Goal: Task Accomplishment & Management: Complete application form

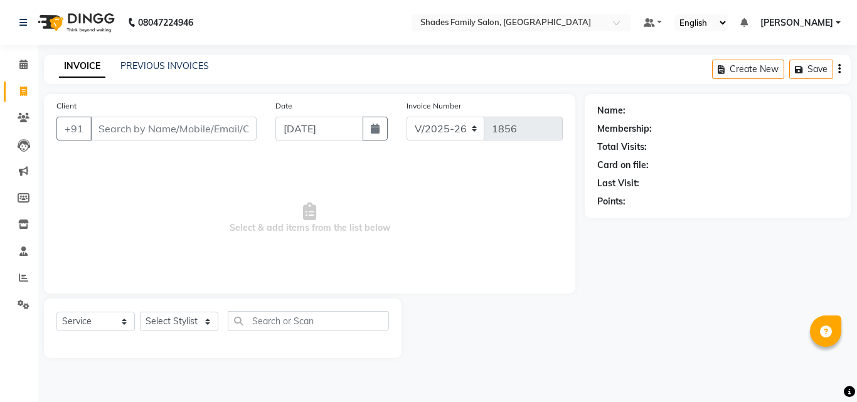
select select "7447"
select select "service"
click at [189, 320] on select "Select Stylist [PERSON_NAME] [PERSON_NAME] [PERSON_NAME]" at bounding box center [179, 321] width 78 height 19
select select "69687"
click at [140, 312] on select "Select Stylist [PERSON_NAME] [PERSON_NAME] [PERSON_NAME]" at bounding box center [179, 321] width 78 height 19
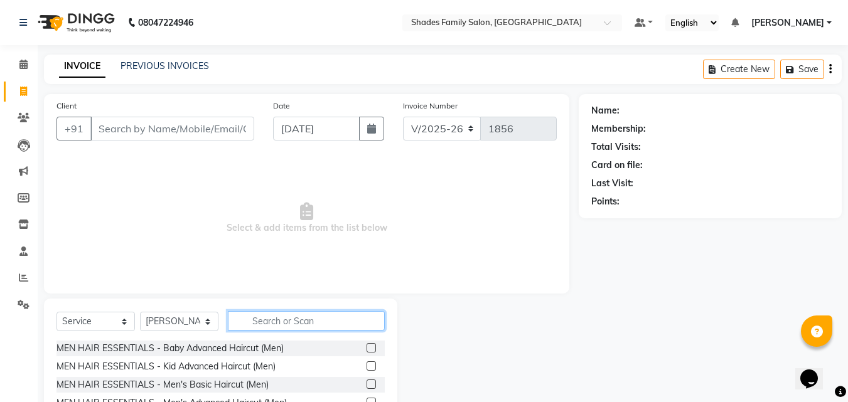
click at [285, 314] on input "text" at bounding box center [306, 320] width 157 height 19
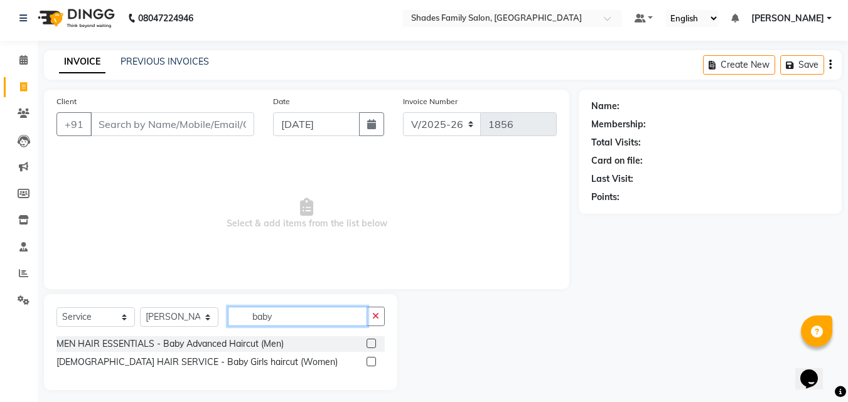
scroll to position [11, 0]
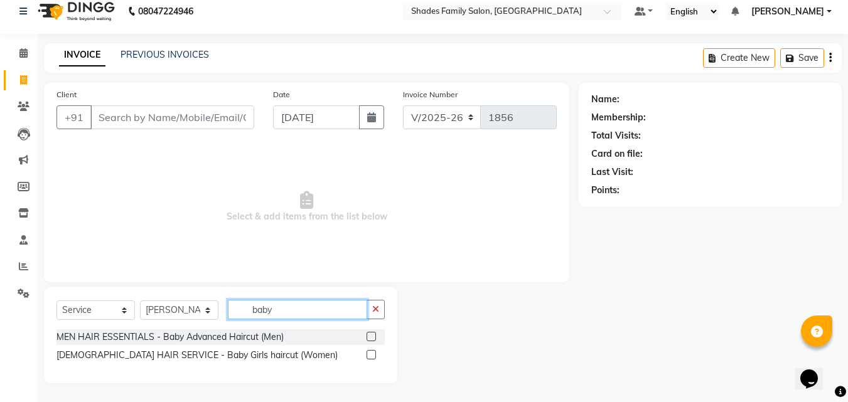
type input "baby"
click at [374, 353] on label at bounding box center [370, 354] width 9 height 9
click at [374, 353] on input "checkbox" at bounding box center [370, 355] width 8 height 8
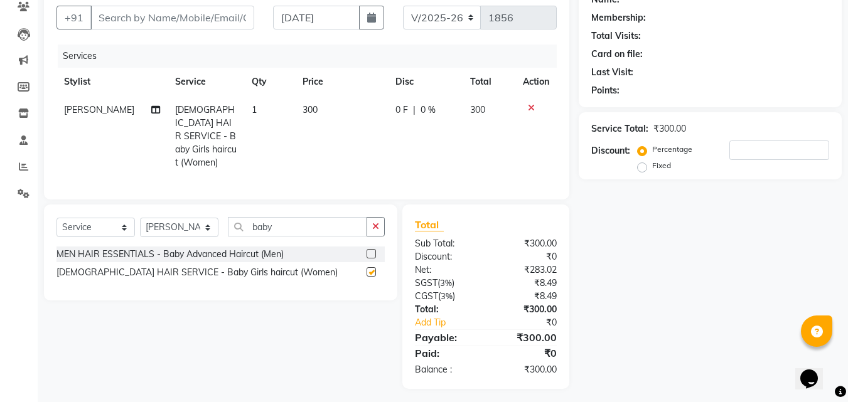
checkbox input "false"
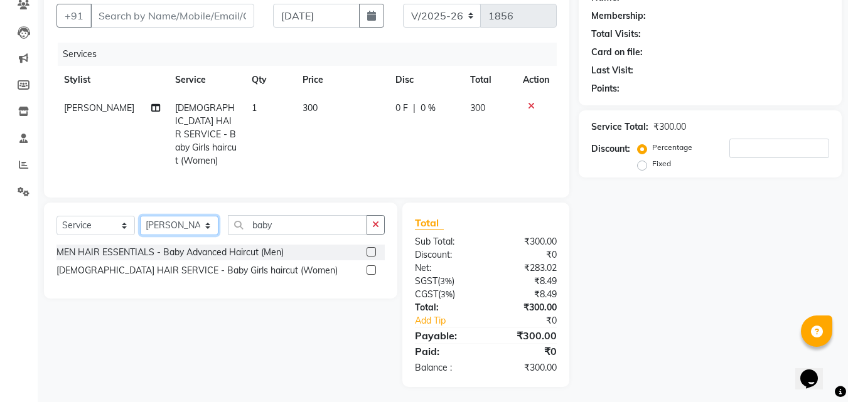
click at [185, 221] on select "Select Stylist [PERSON_NAME] [PERSON_NAME] [PERSON_NAME]" at bounding box center [179, 225] width 78 height 19
click at [372, 220] on button "button" at bounding box center [375, 224] width 18 height 19
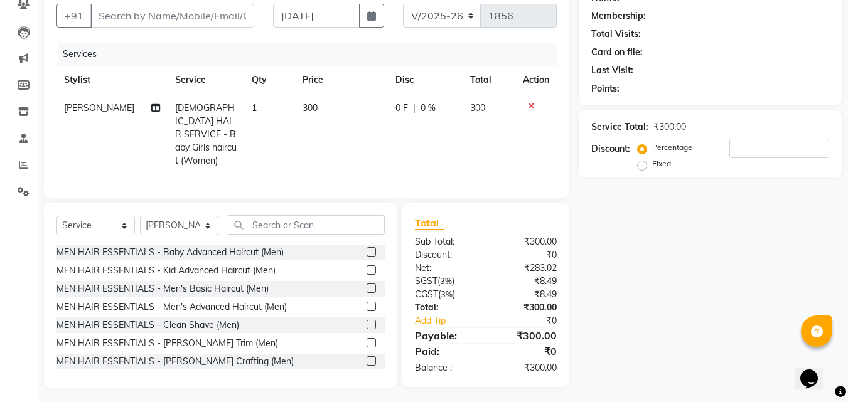
click at [366, 284] on label at bounding box center [370, 288] width 9 height 9
click at [366, 285] on input "checkbox" at bounding box center [370, 289] width 8 height 8
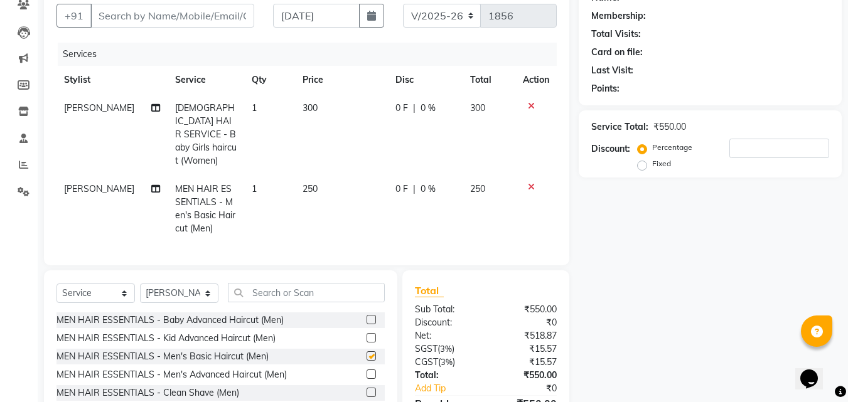
checkbox input "false"
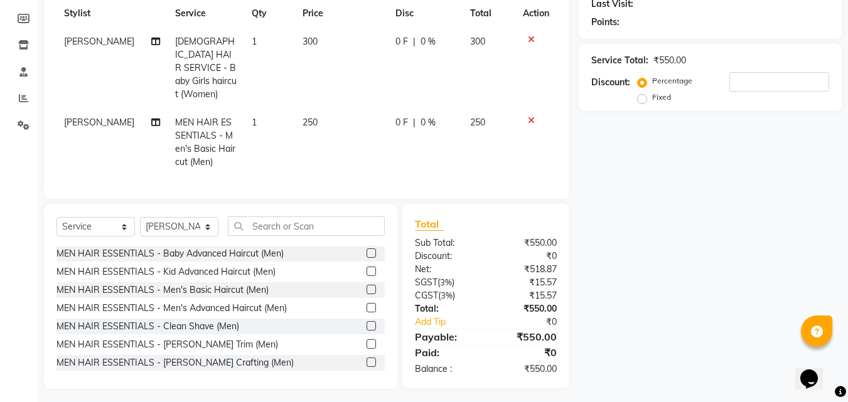
scroll to position [181, 0]
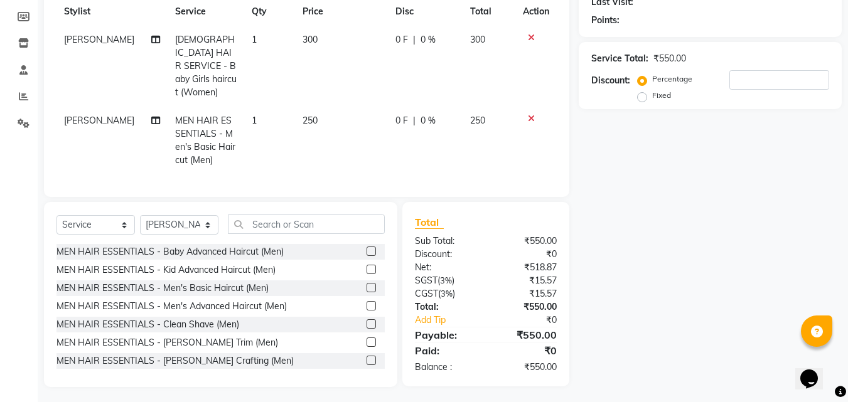
drag, startPoint x: 363, startPoint y: 338, endPoint x: 368, endPoint y: 151, distance: 187.0
click at [366, 338] on label at bounding box center [370, 342] width 9 height 9
click at [366, 339] on input "checkbox" at bounding box center [370, 343] width 8 height 8
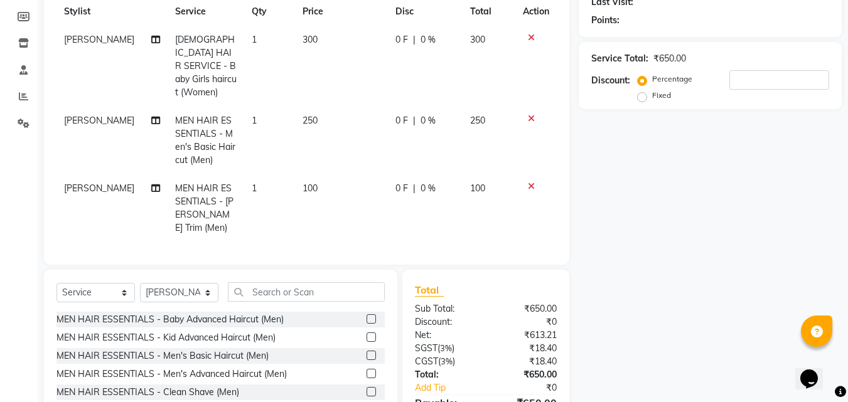
checkbox input "false"
click at [338, 111] on td "250" at bounding box center [341, 141] width 93 height 68
select select "69687"
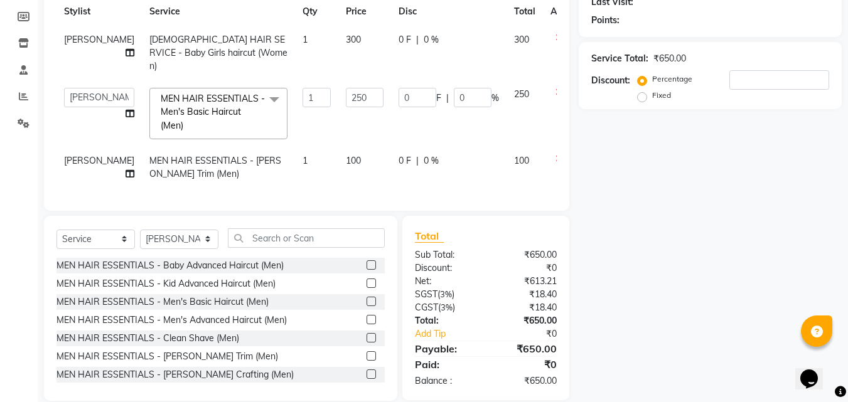
click at [338, 111] on td "250" at bounding box center [364, 113] width 53 height 67
click at [346, 88] on input "250" at bounding box center [365, 97] width 38 height 19
type input "200"
click at [356, 105] on td "200" at bounding box center [364, 113] width 53 height 67
select select "69687"
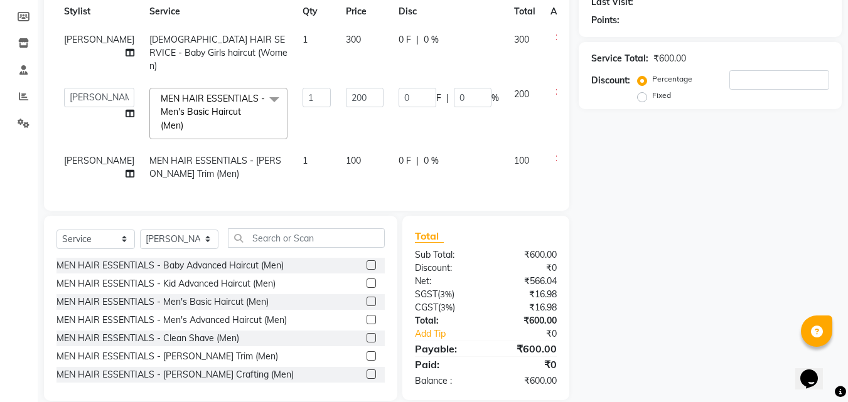
click at [338, 38] on td "300" at bounding box center [364, 53] width 53 height 55
select select "69687"
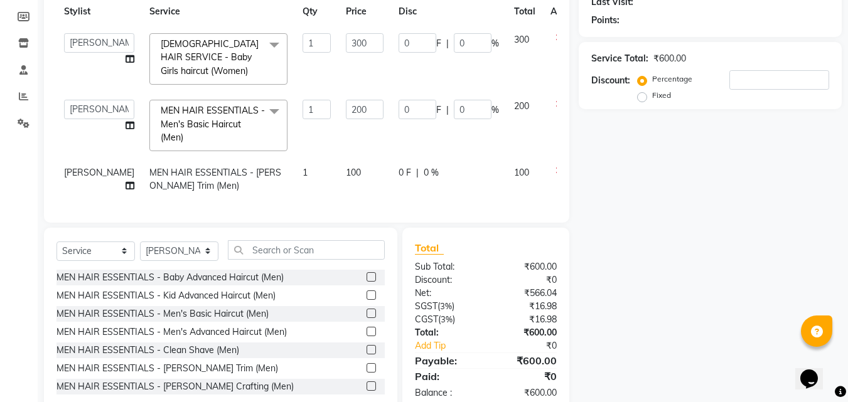
click at [346, 38] on input "300" at bounding box center [365, 42] width 38 height 19
click at [346, 43] on input "300" at bounding box center [365, 42] width 38 height 19
type input "200"
click at [354, 138] on tbody "Aman Anjali Monica Namrutha Ranjith Zeeshan LADIES HAIR SERVICE - Baby Girls ha…" at bounding box center [320, 113] width 528 height 174
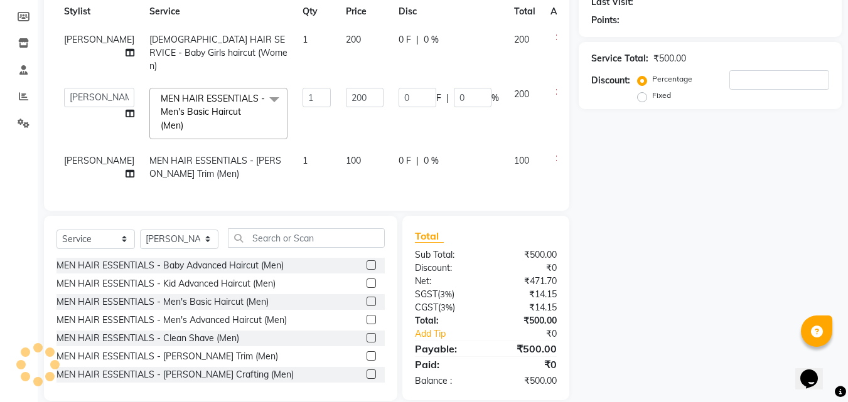
scroll to position [119, 0]
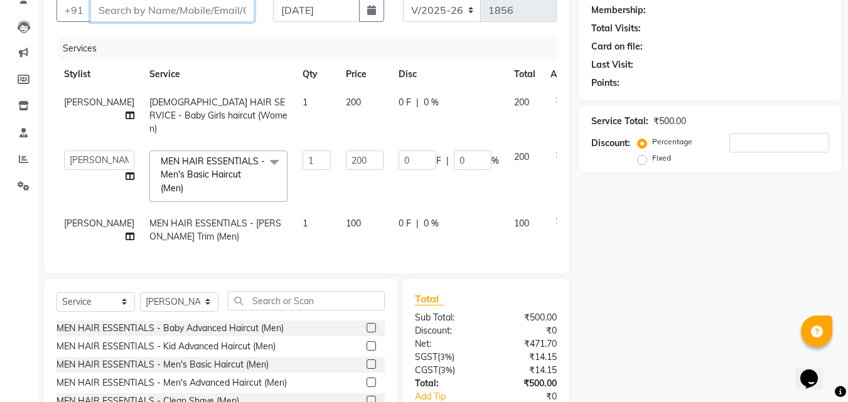
click at [203, 12] on input "Client" at bounding box center [172, 10] width 164 height 24
click at [200, 13] on input "Client" at bounding box center [172, 10] width 164 height 24
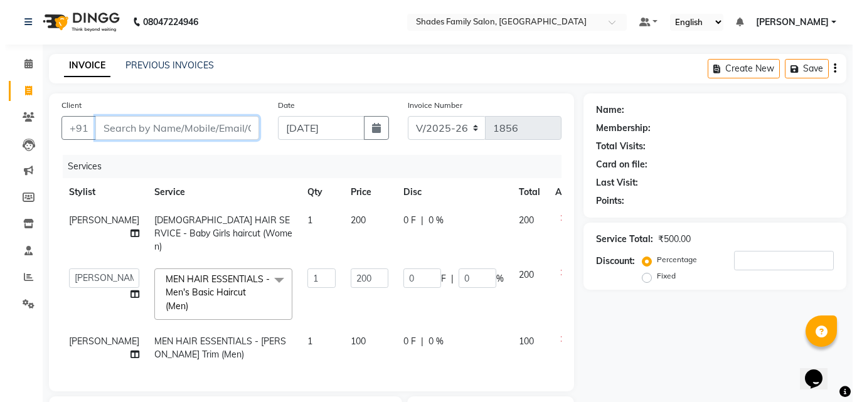
scroll to position [0, 0]
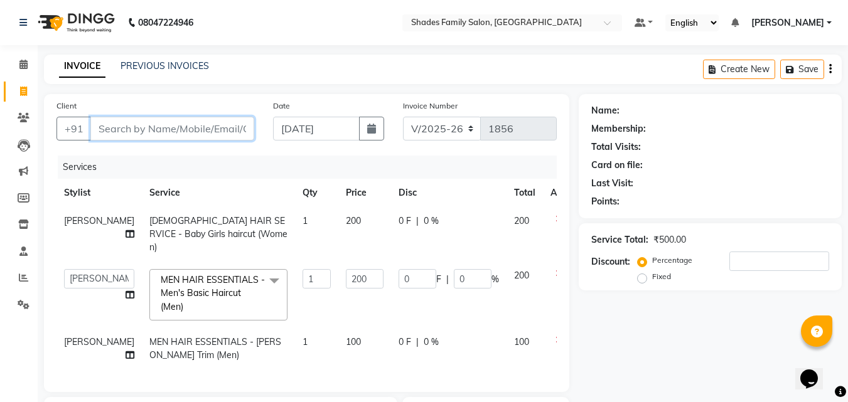
click at [178, 133] on input "Client" at bounding box center [172, 129] width 164 height 24
click at [211, 124] on input "Client" at bounding box center [172, 129] width 164 height 24
click at [229, 130] on input "Client" at bounding box center [172, 129] width 164 height 24
click at [228, 130] on input "Client" at bounding box center [172, 129] width 164 height 24
click at [555, 336] on icon at bounding box center [558, 340] width 7 height 9
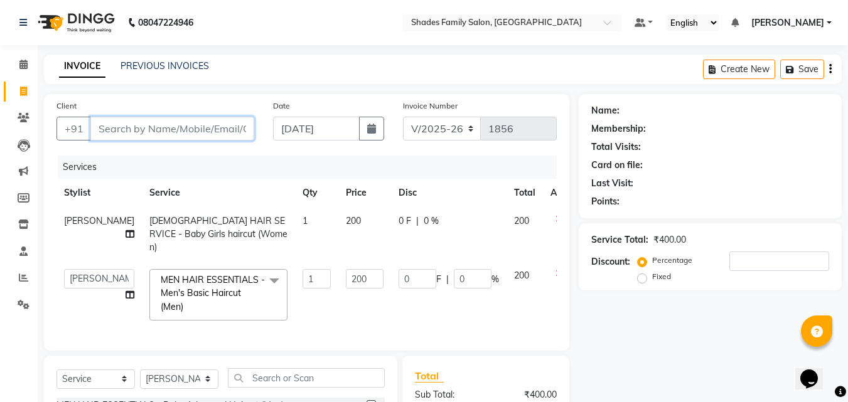
click at [211, 130] on input "Client" at bounding box center [172, 129] width 164 height 24
type input "9"
type input "0"
type input "9844456729"
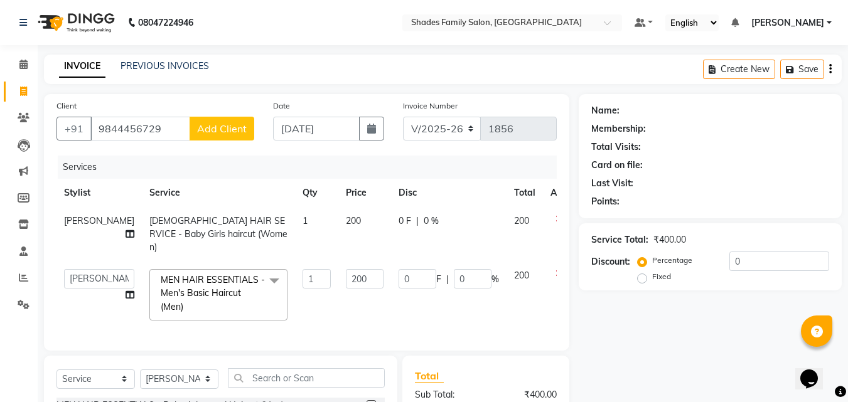
click at [232, 127] on span "Add Client" at bounding box center [222, 128] width 50 height 13
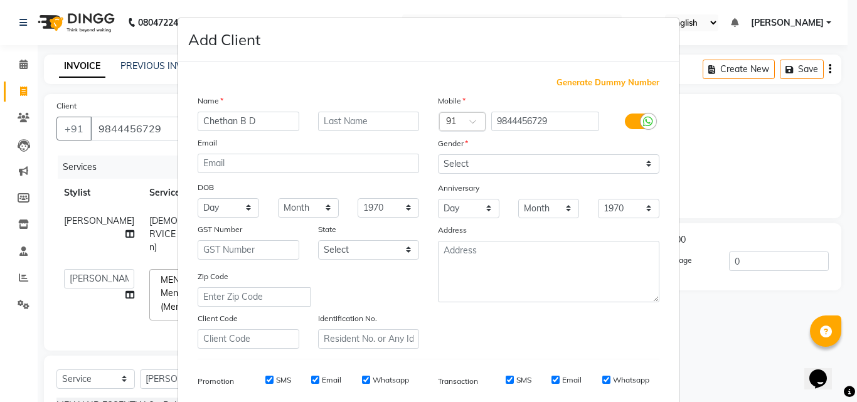
type input "Chethan B D"
drag, startPoint x: 445, startPoint y: 156, endPoint x: 467, endPoint y: 171, distance: 26.3
click at [445, 156] on select "Select Male Female Other Prefer Not To Say" at bounding box center [548, 163] width 221 height 19
select select "male"
click at [438, 154] on select "Select Male Female Other Prefer Not To Say" at bounding box center [548, 163] width 221 height 19
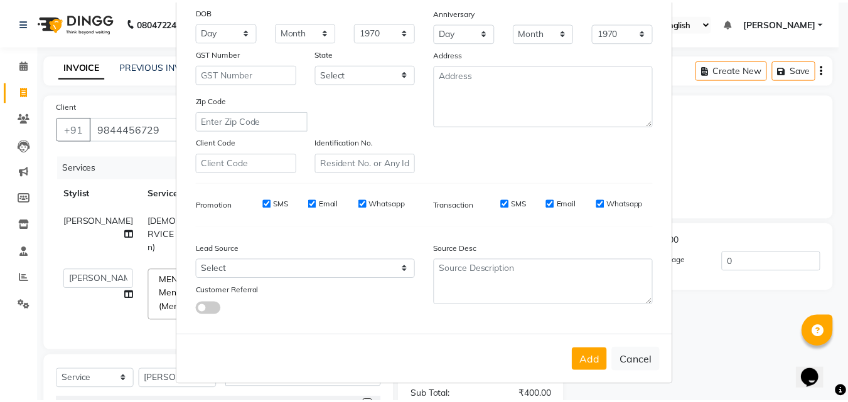
scroll to position [177, 0]
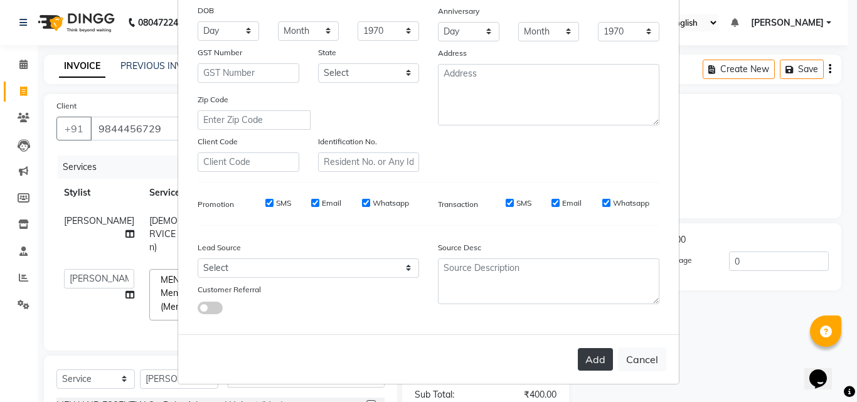
click at [604, 354] on button "Add" at bounding box center [595, 359] width 35 height 23
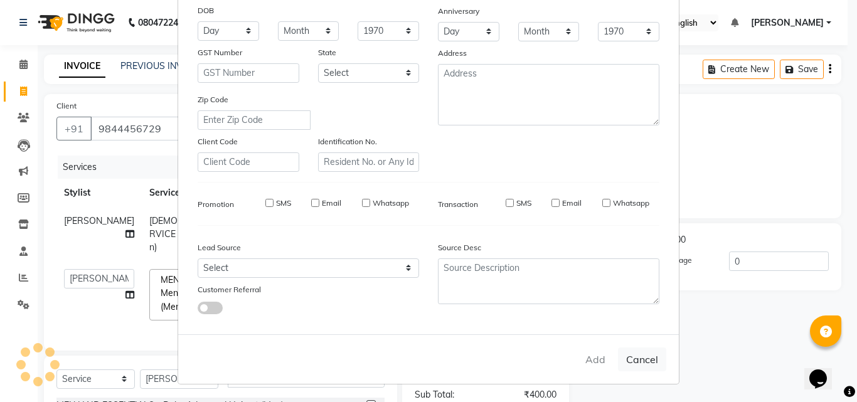
select select
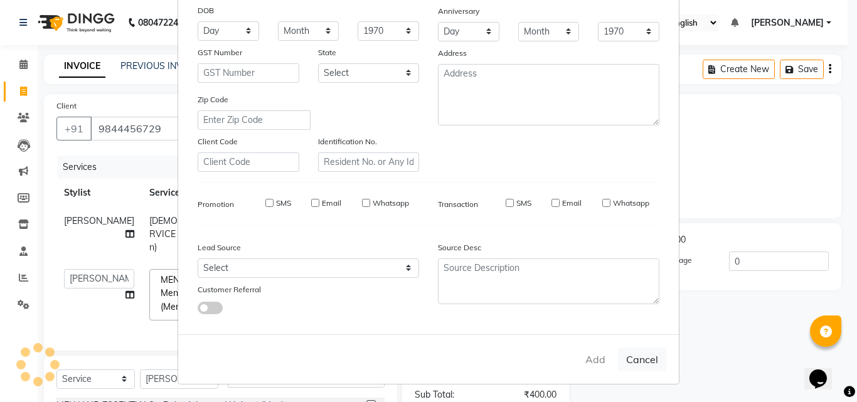
select select
checkbox input "false"
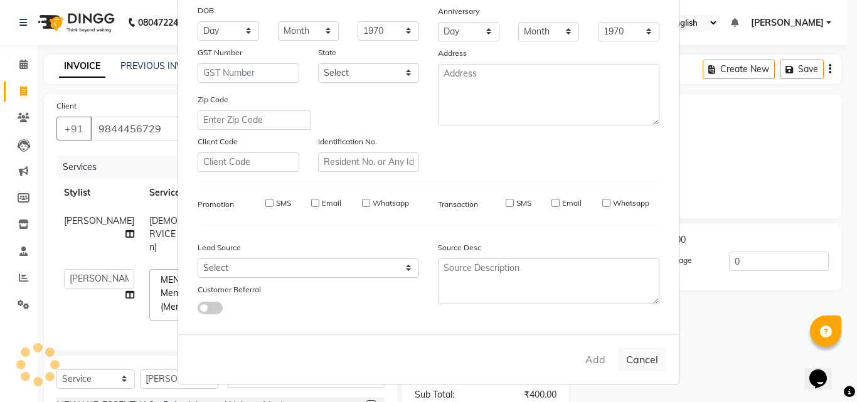
checkbox input "false"
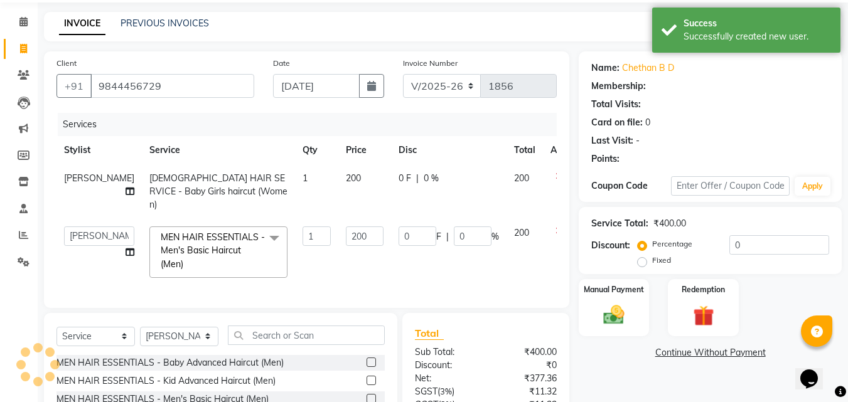
scroll to position [125, 0]
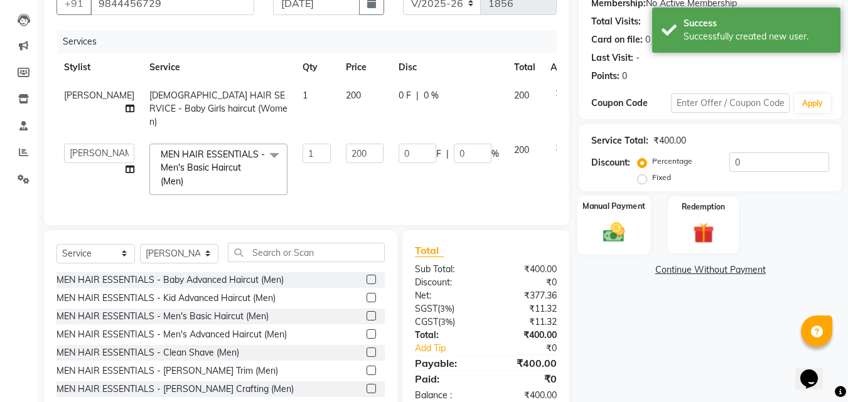
click at [631, 238] on img at bounding box center [613, 232] width 35 height 25
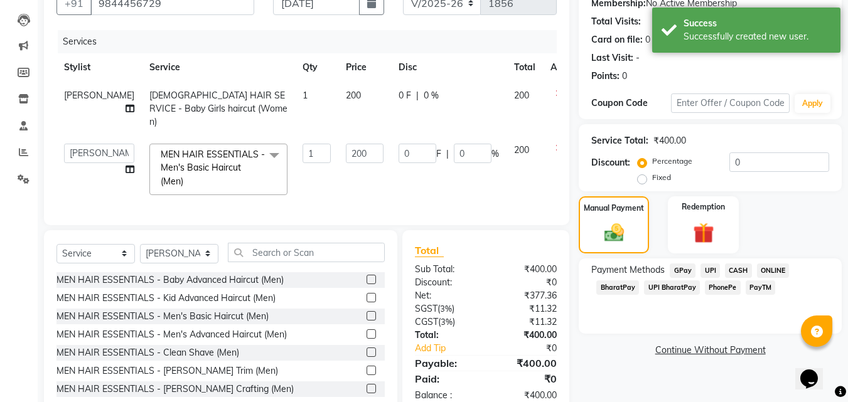
drag, startPoint x: 774, startPoint y: 265, endPoint x: 765, endPoint y: 269, distance: 9.3
click at [773, 265] on span "ONLINE" at bounding box center [773, 271] width 33 height 14
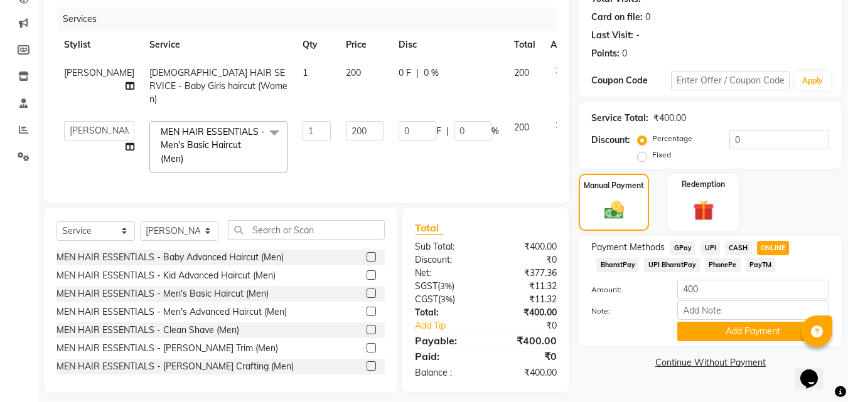
scroll to position [154, 0]
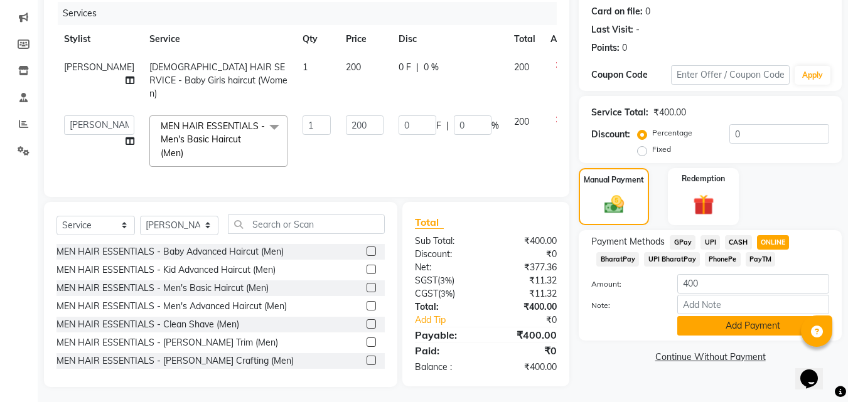
click at [764, 319] on button "Add Payment" at bounding box center [753, 325] width 152 height 19
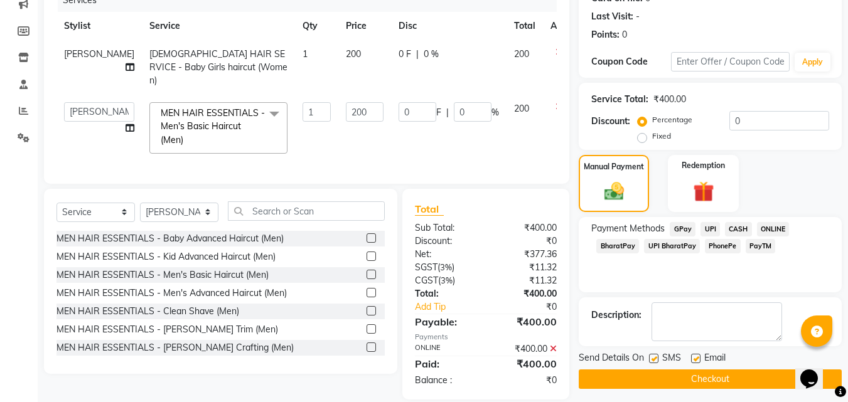
scroll to position [179, 0]
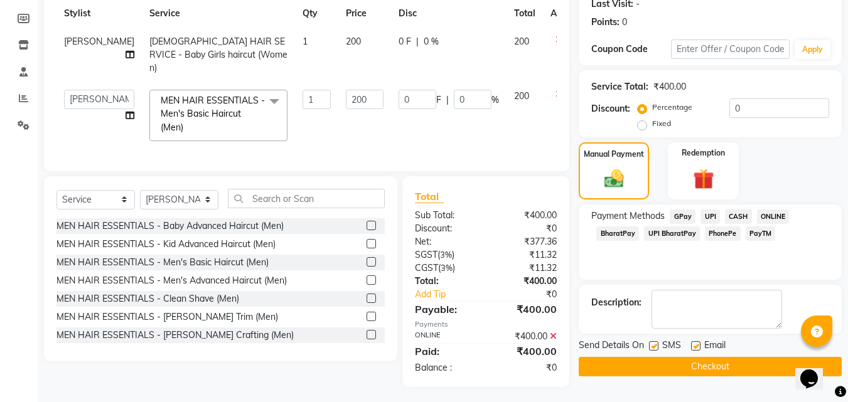
click at [735, 366] on button "Checkout" at bounding box center [709, 366] width 263 height 19
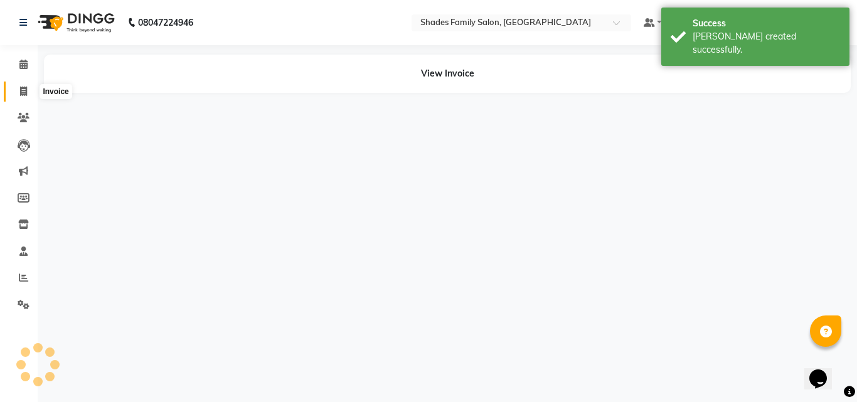
click at [24, 93] on icon at bounding box center [23, 91] width 7 height 9
select select "service"
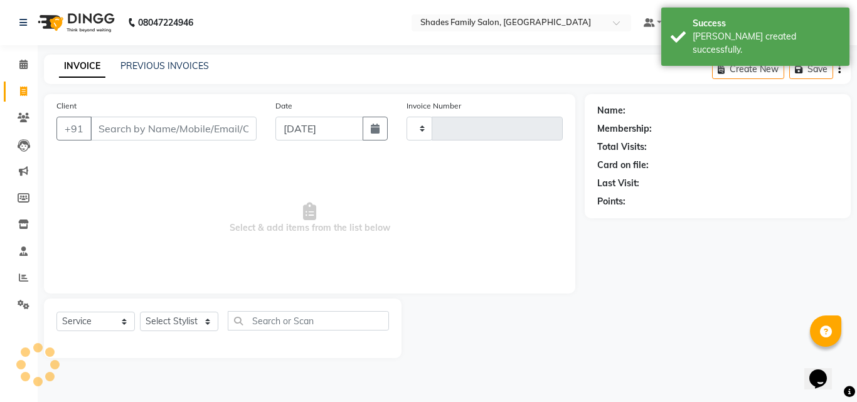
type input "1857"
select select "7447"
click at [183, 317] on select "Select Stylist [PERSON_NAME] [PERSON_NAME] [PERSON_NAME]" at bounding box center [179, 321] width 78 height 19
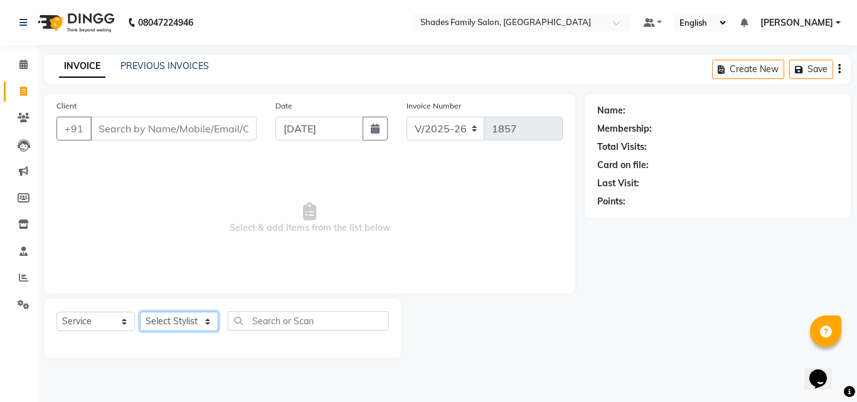
select select "90743"
click at [140, 312] on select "Select Stylist [PERSON_NAME] [PERSON_NAME] [PERSON_NAME]" at bounding box center [179, 321] width 78 height 19
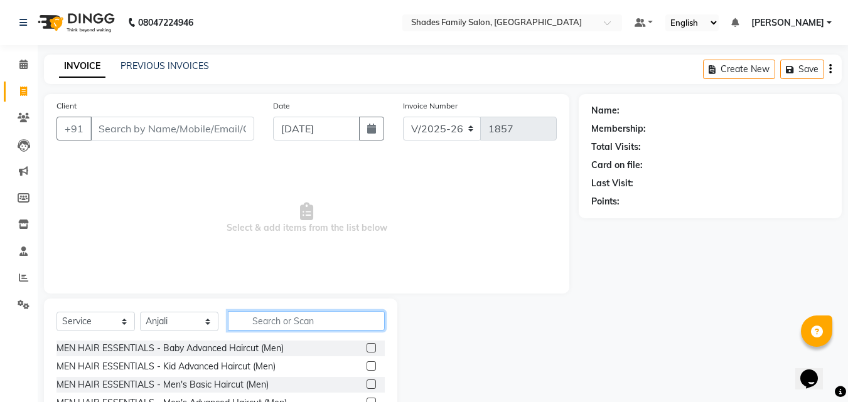
click at [298, 322] on input "text" at bounding box center [306, 320] width 157 height 19
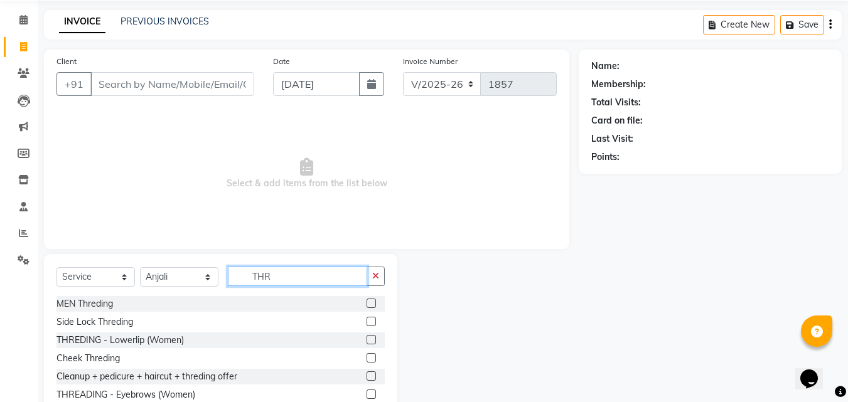
scroll to position [100, 0]
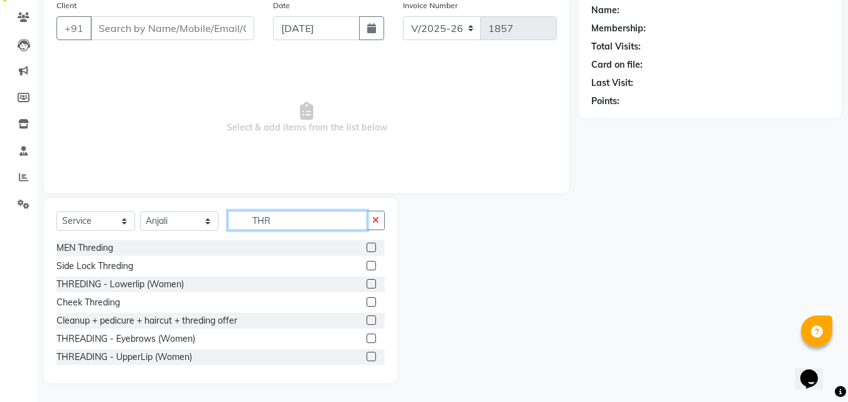
type input "THR"
click at [366, 336] on label at bounding box center [370, 338] width 9 height 9
click at [366, 336] on input "checkbox" at bounding box center [370, 339] width 8 height 8
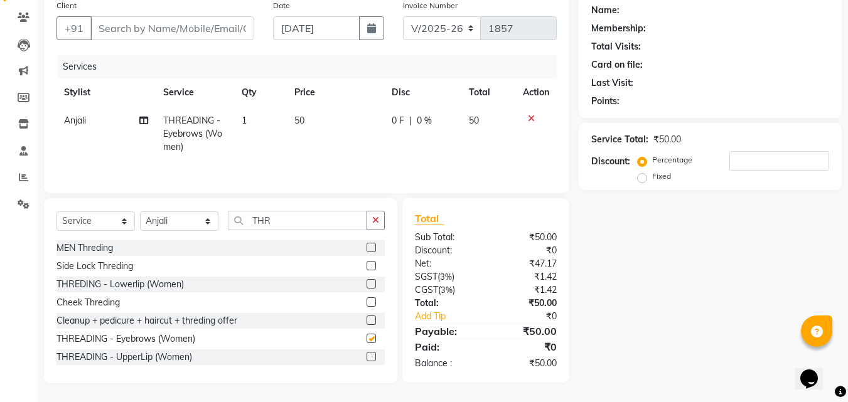
checkbox input "false"
click at [366, 357] on label at bounding box center [370, 356] width 9 height 9
click at [366, 357] on input "checkbox" at bounding box center [370, 357] width 8 height 8
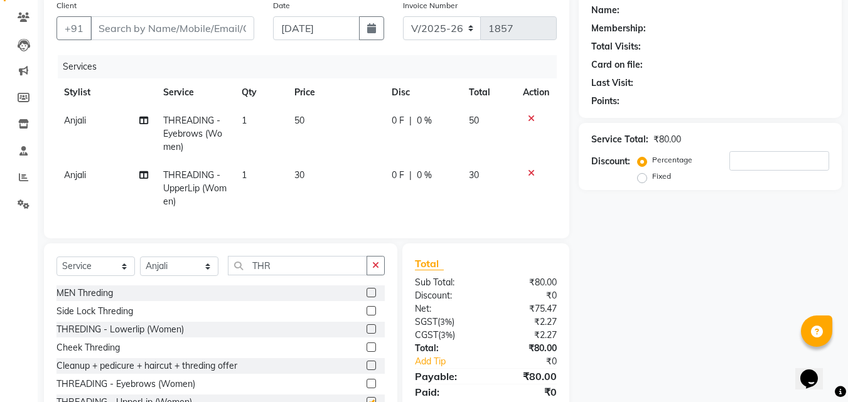
checkbox input "false"
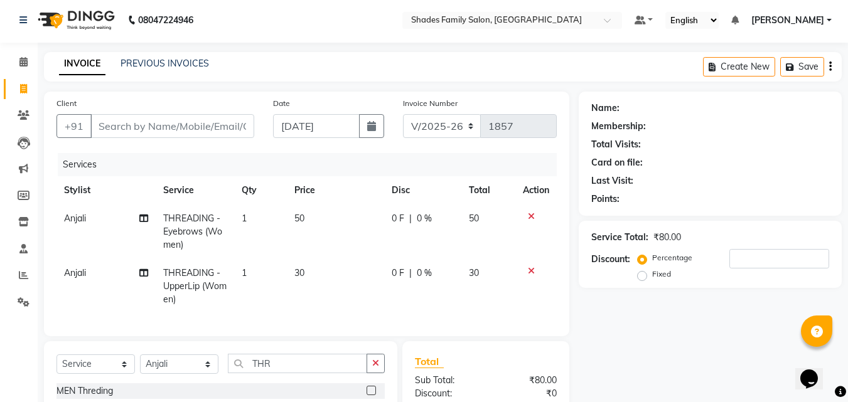
scroll to position [0, 0]
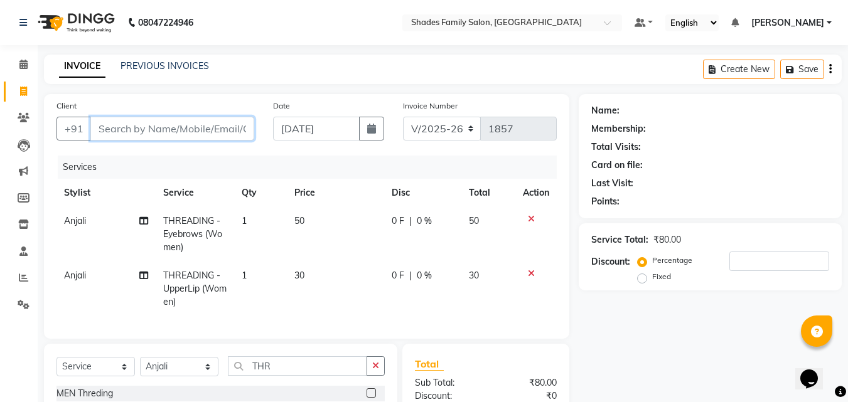
click at [189, 128] on input "Client" at bounding box center [172, 129] width 164 height 24
click at [189, 127] on input "Client" at bounding box center [172, 129] width 164 height 24
type input "7"
type input "0"
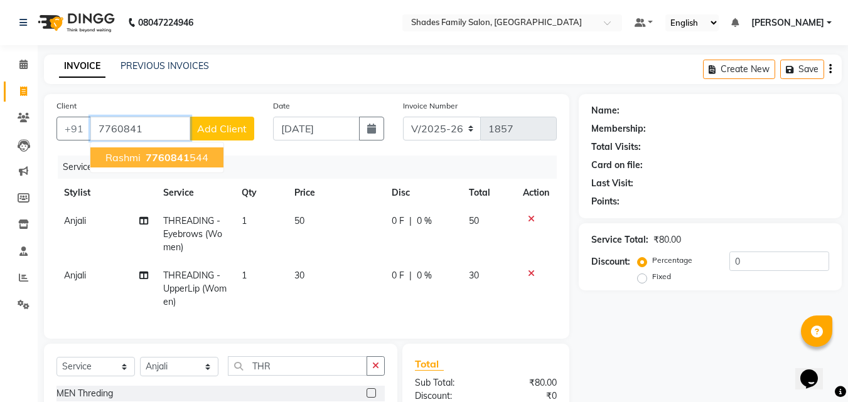
click at [151, 156] on span "7760841" at bounding box center [168, 157] width 44 height 13
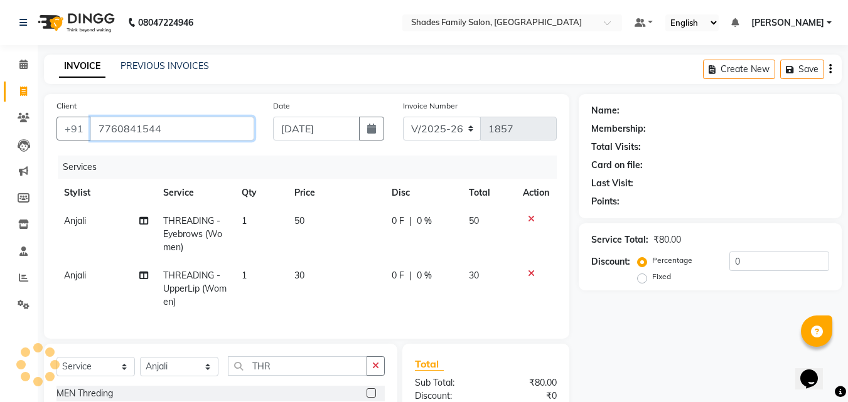
type input "7760841544"
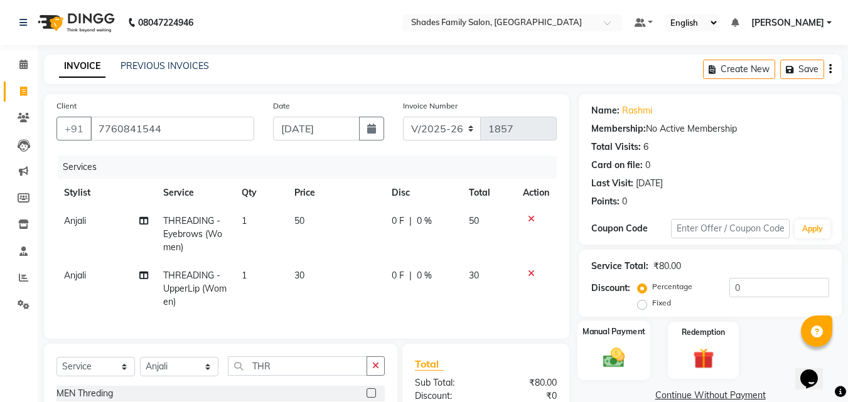
click at [604, 356] on img at bounding box center [613, 357] width 35 height 25
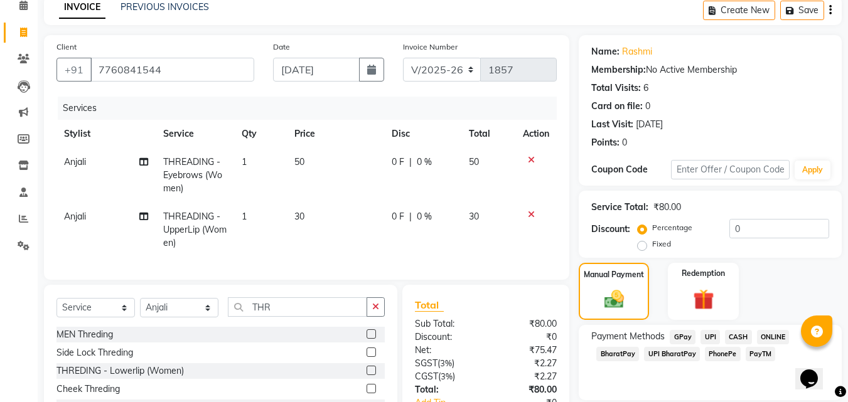
scroll to position [155, 0]
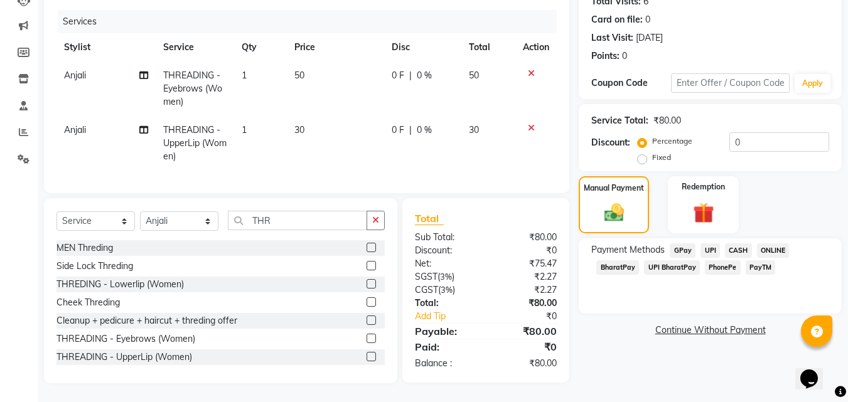
click at [774, 243] on span "ONLINE" at bounding box center [773, 250] width 33 height 14
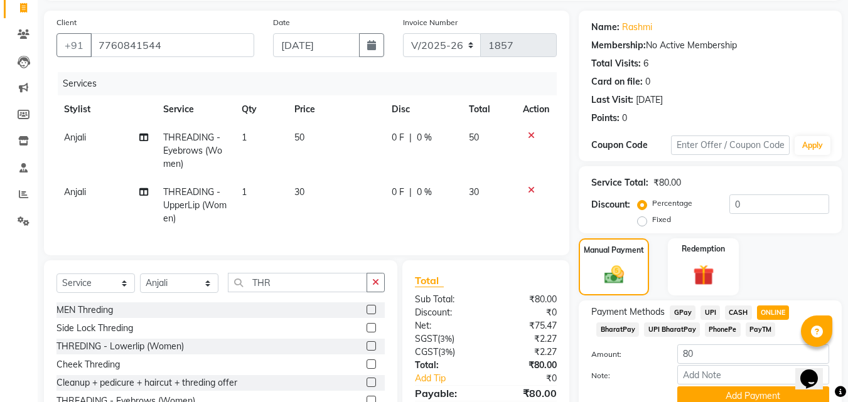
scroll to position [0, 0]
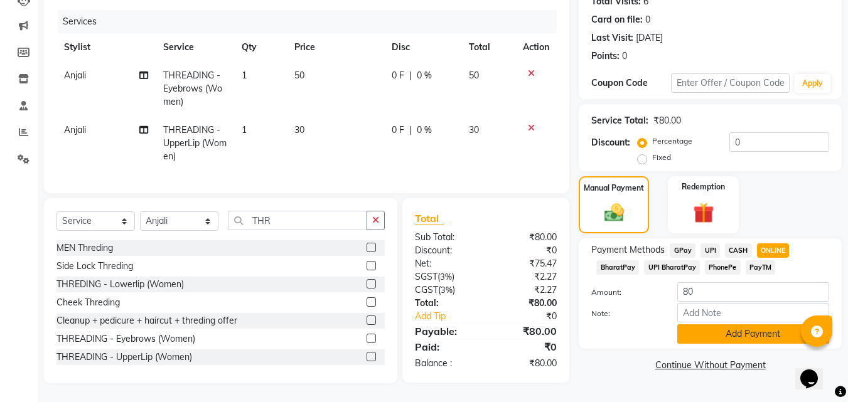
click at [682, 327] on button "Add Payment" at bounding box center [753, 333] width 152 height 19
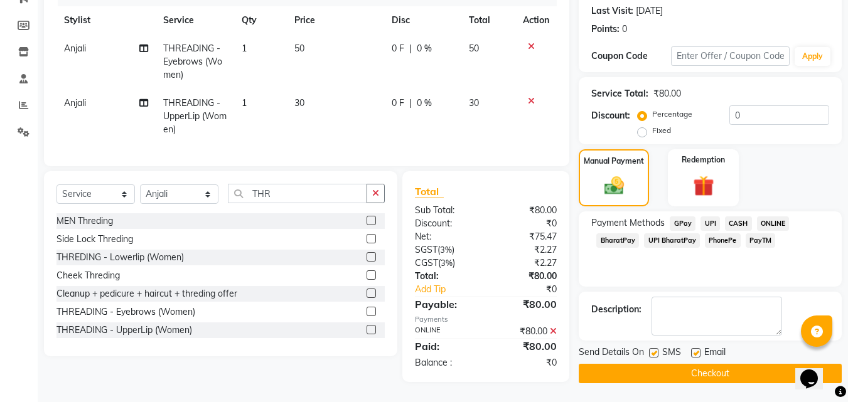
scroll to position [181, 0]
click at [665, 364] on button "Checkout" at bounding box center [709, 373] width 263 height 19
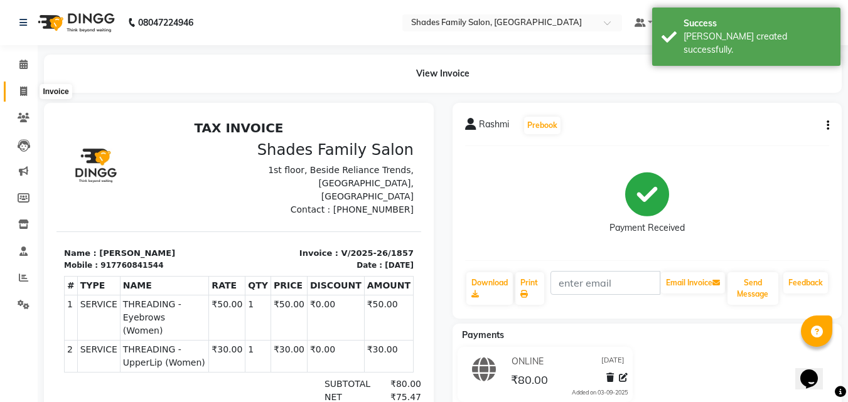
click at [25, 88] on icon at bounding box center [23, 91] width 7 height 9
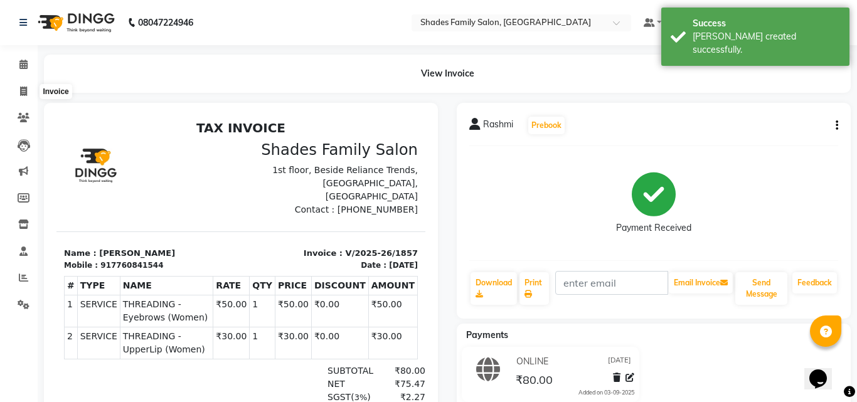
select select "service"
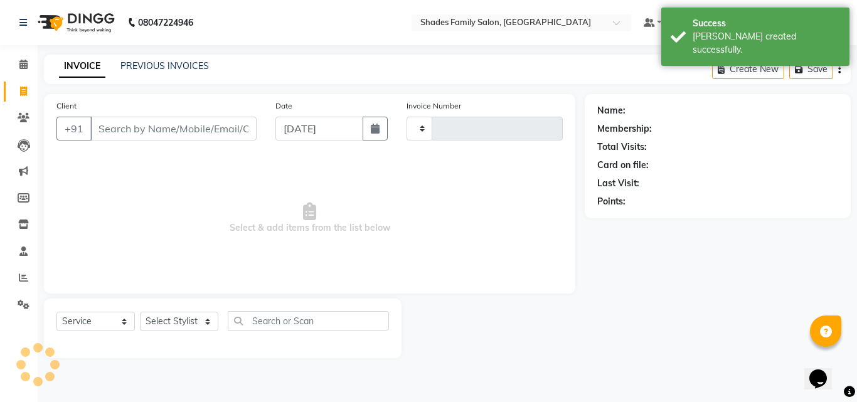
type input "1858"
select select "7447"
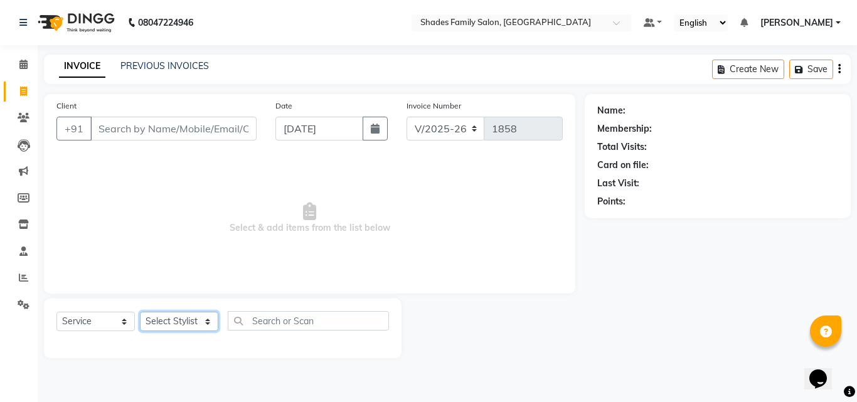
click at [167, 319] on select "Select Stylist [PERSON_NAME] [PERSON_NAME] [PERSON_NAME]" at bounding box center [179, 321] width 78 height 19
select select "69687"
click at [140, 312] on select "Select Stylist [PERSON_NAME] [PERSON_NAME] [PERSON_NAME]" at bounding box center [179, 321] width 78 height 19
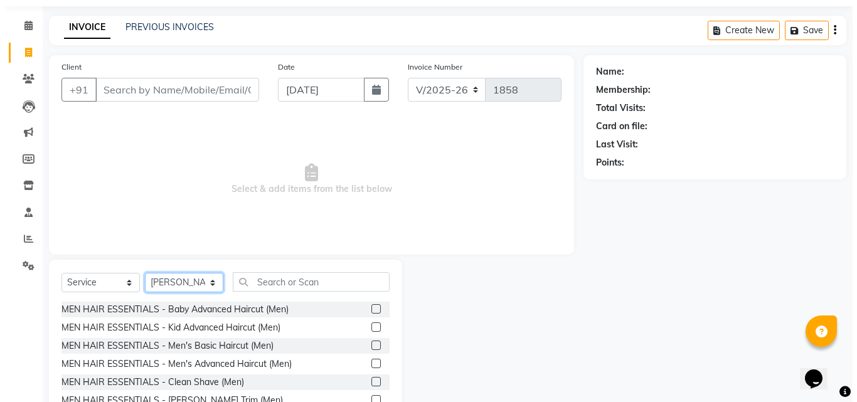
scroll to position [100, 0]
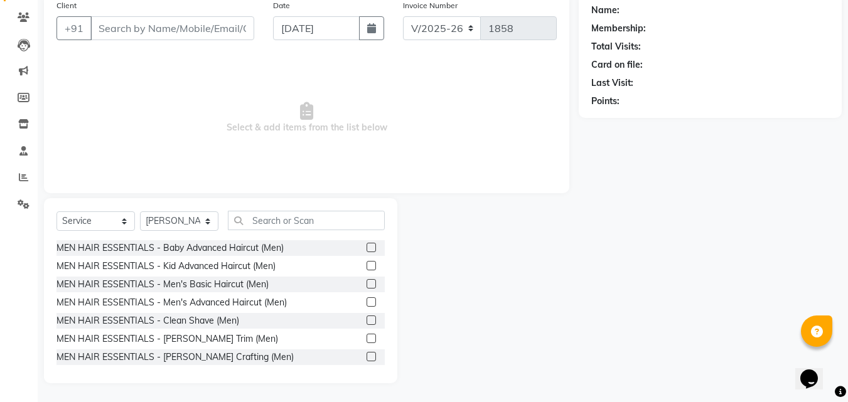
click at [366, 248] on label at bounding box center [370, 247] width 9 height 9
click at [366, 248] on input "checkbox" at bounding box center [370, 248] width 8 height 8
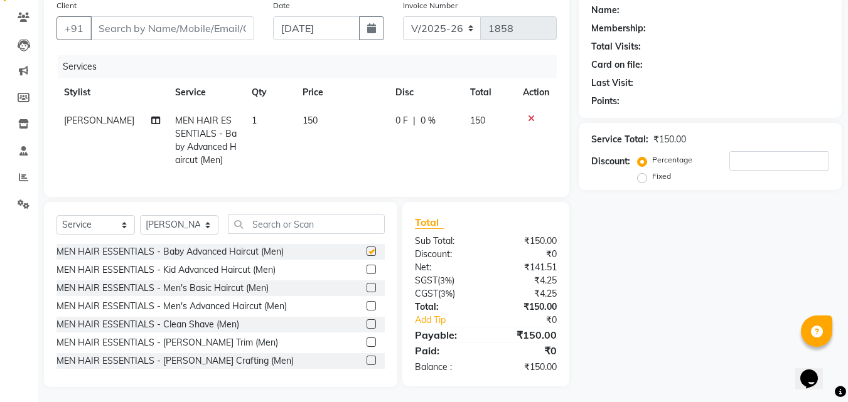
checkbox input "false"
click at [366, 274] on label at bounding box center [370, 269] width 9 height 9
click at [366, 274] on input "checkbox" at bounding box center [370, 270] width 8 height 8
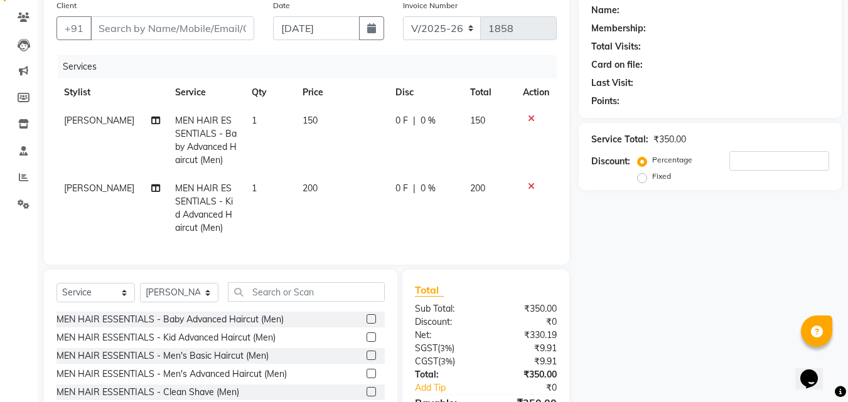
click at [530, 117] on icon at bounding box center [531, 118] width 7 height 9
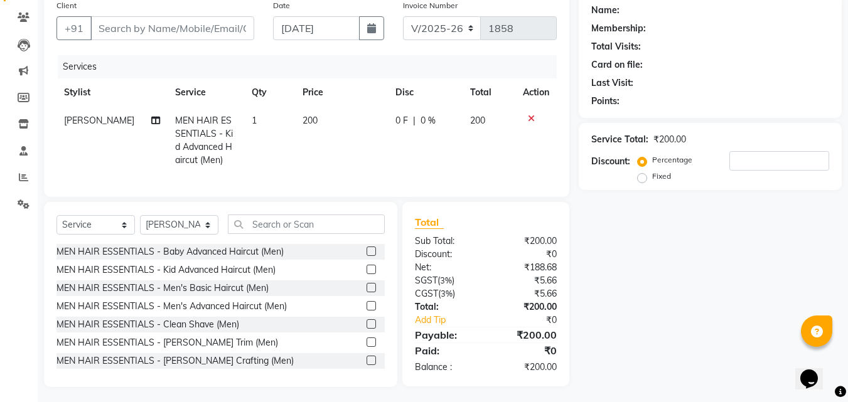
click at [366, 274] on label at bounding box center [370, 269] width 9 height 9
click at [366, 274] on input "checkbox" at bounding box center [370, 270] width 8 height 8
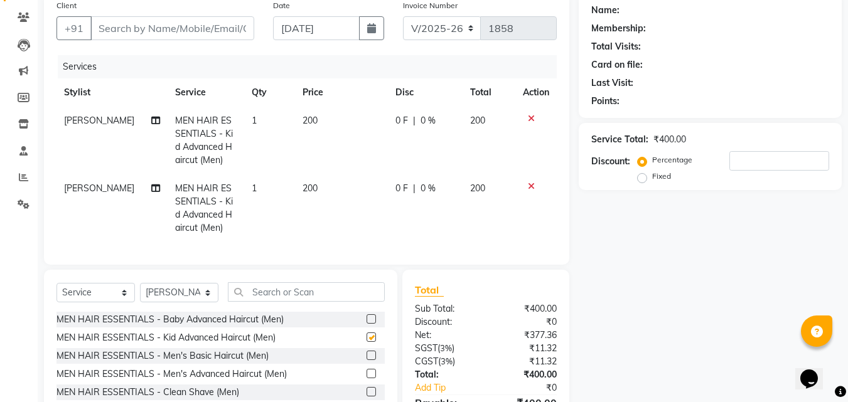
checkbox input "false"
click at [366, 324] on label at bounding box center [370, 318] width 9 height 9
click at [366, 324] on input "checkbox" at bounding box center [370, 320] width 8 height 8
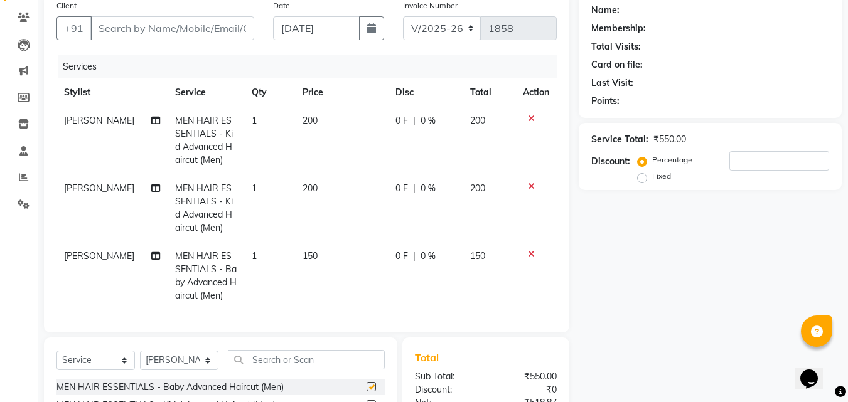
checkbox input "false"
click at [181, 28] on input "Client" at bounding box center [172, 28] width 164 height 24
type input "9"
type input "0"
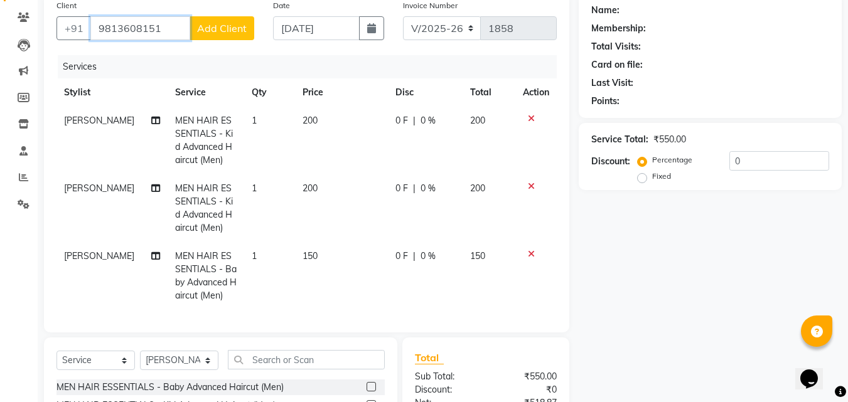
type input "9813608151"
click at [223, 29] on span "Add Client" at bounding box center [222, 28] width 50 height 13
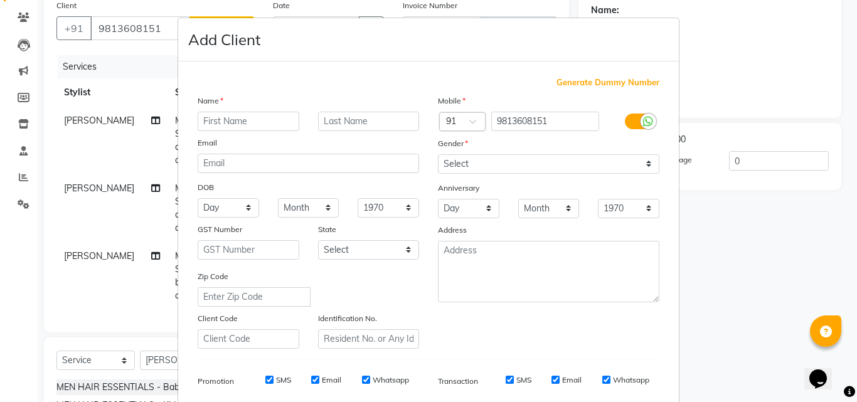
click at [232, 121] on input "text" at bounding box center [249, 121] width 102 height 19
type input "Kajal"
click at [506, 159] on select "Select Male Female Other Prefer Not To Say" at bounding box center [548, 163] width 221 height 19
click at [438, 154] on select "Select Male Female Other Prefer Not To Say" at bounding box center [548, 163] width 221 height 19
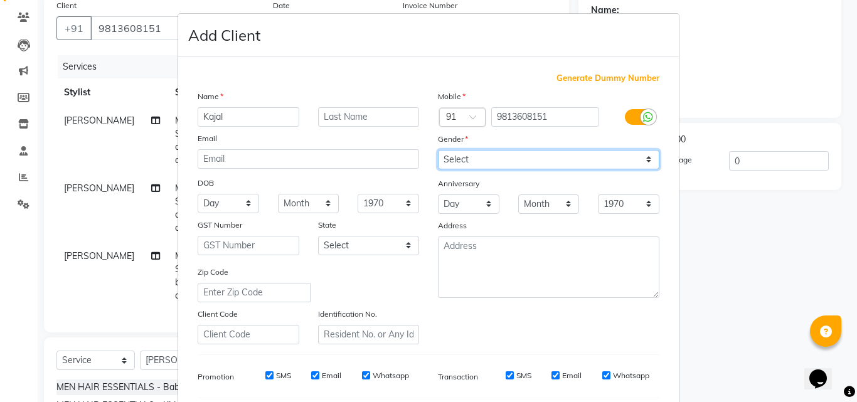
scroll to position [0, 0]
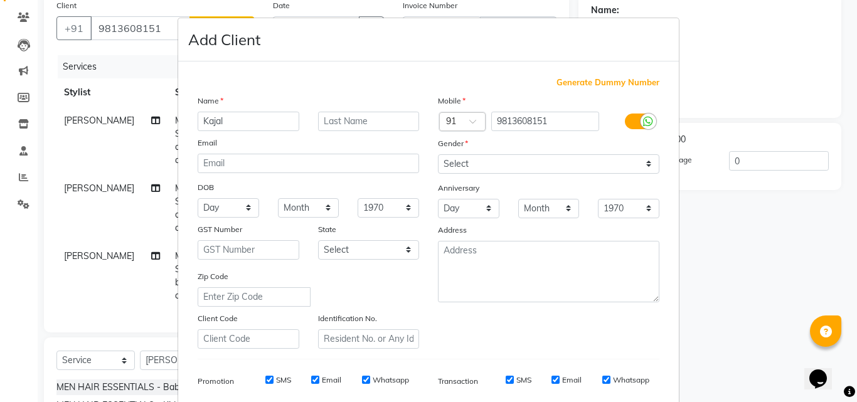
click at [482, 176] on div "Mobile Country Code × 91 9813608151 Gender Select Male Female Other Prefer Not …" at bounding box center [549, 221] width 240 height 255
drag, startPoint x: 482, startPoint y: 166, endPoint x: 475, endPoint y: 169, distance: 7.6
click at [482, 166] on select "Select Male Female Other Prefer Not To Say" at bounding box center [548, 163] width 221 height 19
select select "female"
click at [438, 154] on select "Select Male Female Other Prefer Not To Say" at bounding box center [548, 163] width 221 height 19
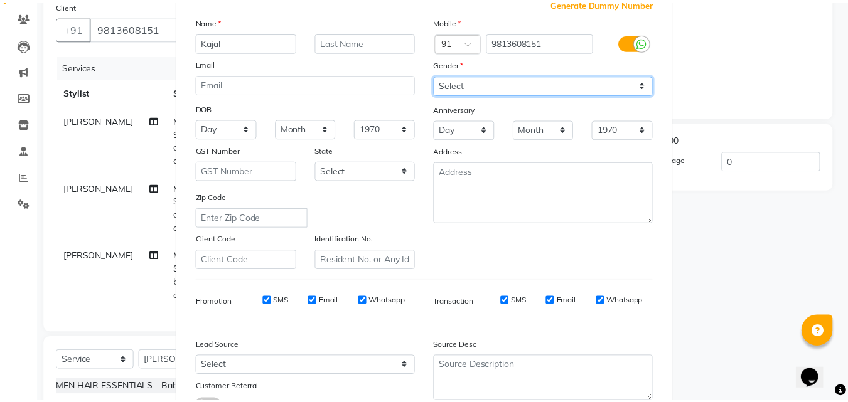
scroll to position [177, 0]
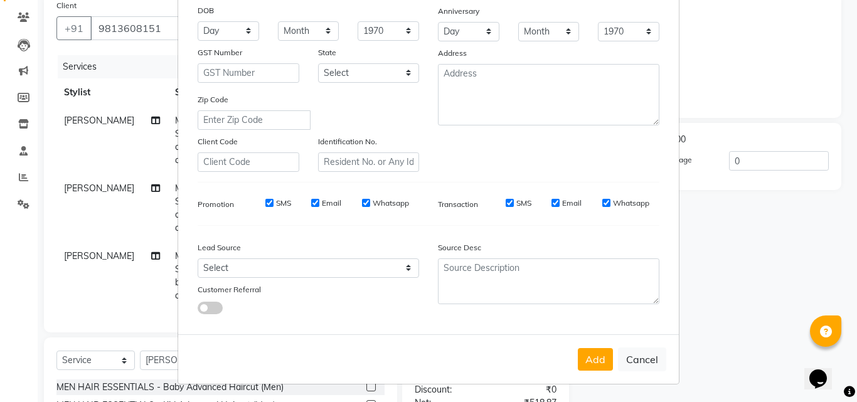
click at [593, 372] on div "Add Cancel" at bounding box center [428, 359] width 501 height 50
click at [592, 365] on button "Add" at bounding box center [595, 359] width 35 height 23
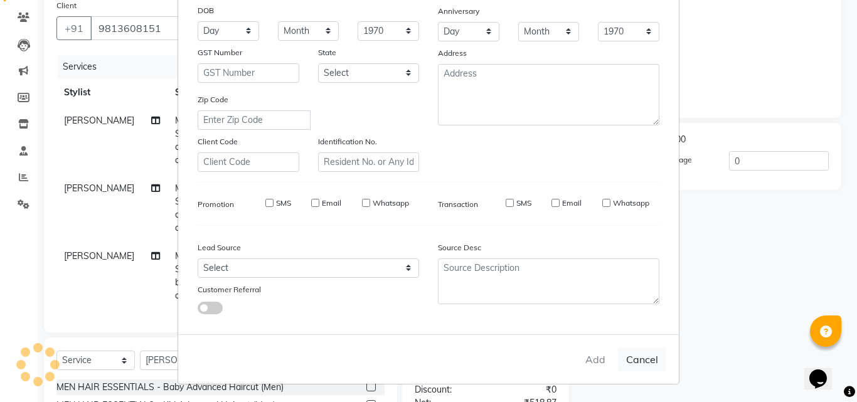
select select
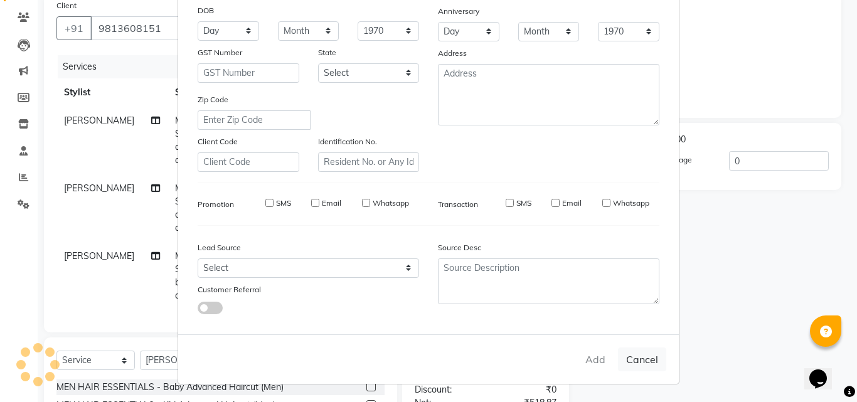
select select
checkbox input "false"
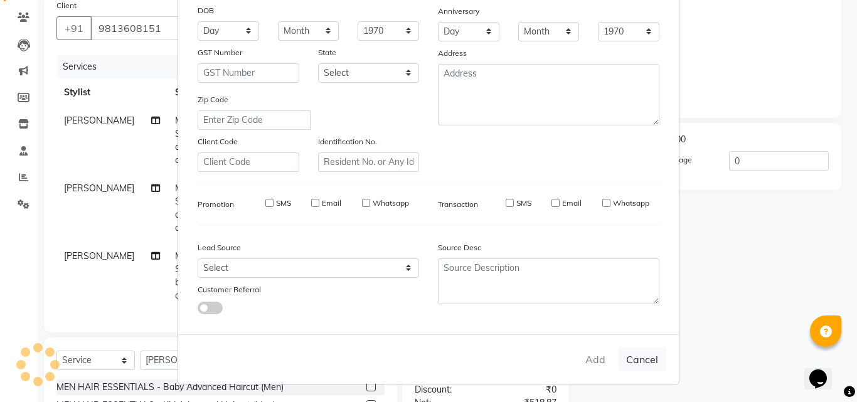
checkbox input "false"
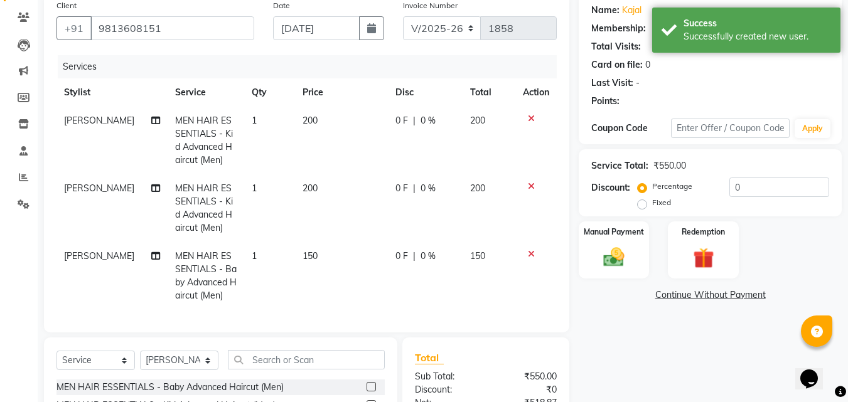
click at [529, 185] on icon at bounding box center [531, 186] width 7 height 9
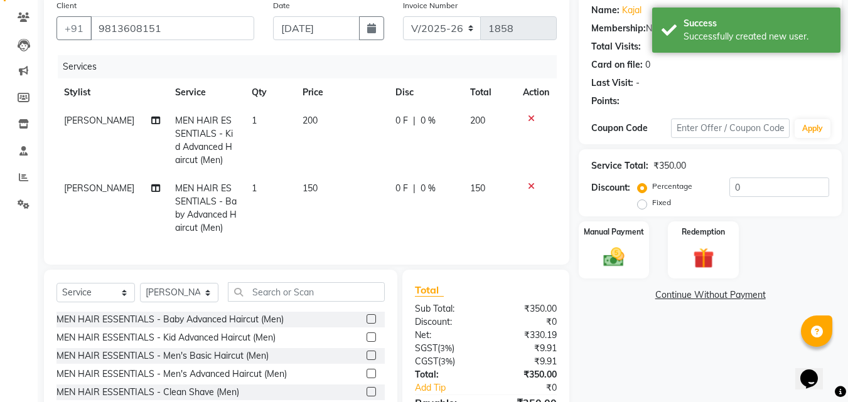
click at [530, 119] on icon at bounding box center [531, 118] width 7 height 9
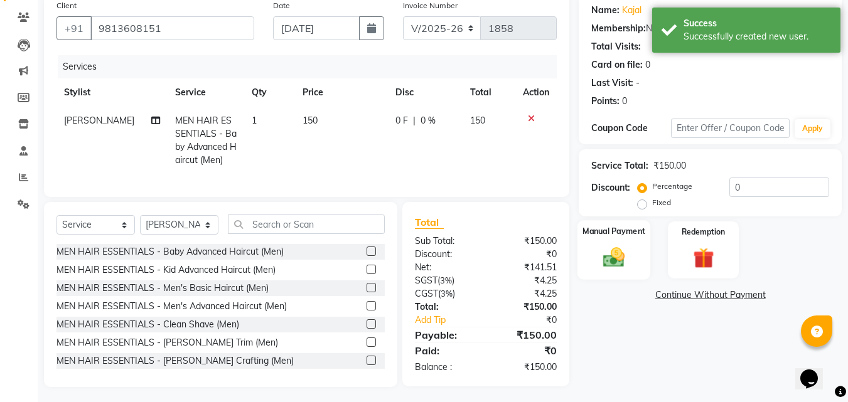
click at [611, 273] on div "Manual Payment" at bounding box center [613, 250] width 73 height 60
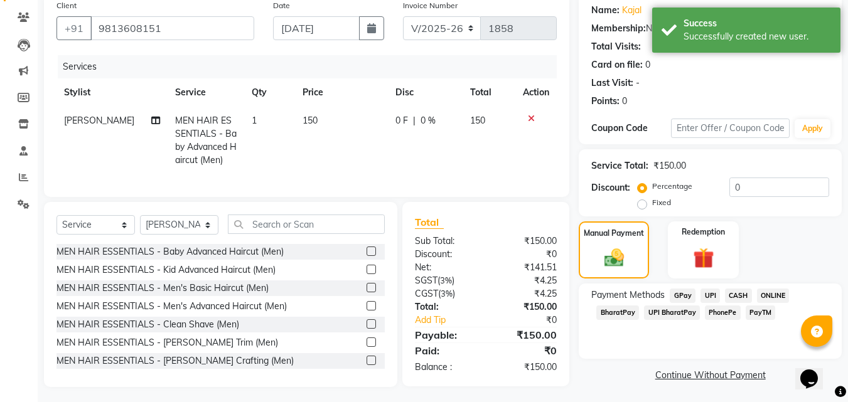
click at [767, 296] on span "ONLINE" at bounding box center [773, 296] width 33 height 14
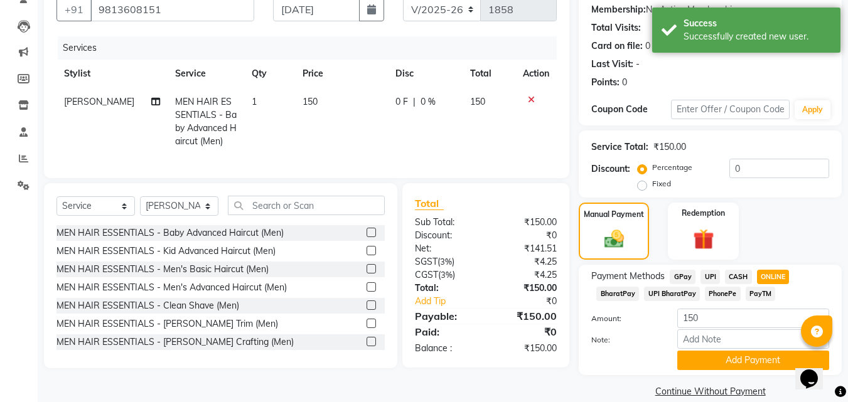
scroll to position [137, 0]
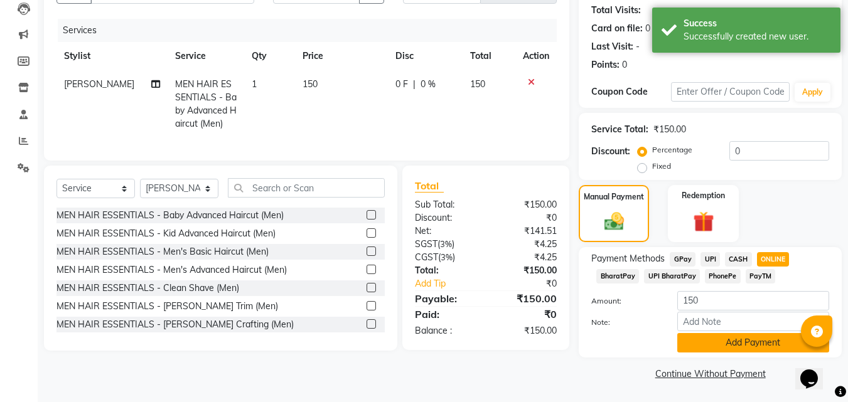
click at [737, 347] on button "Add Payment" at bounding box center [753, 342] width 152 height 19
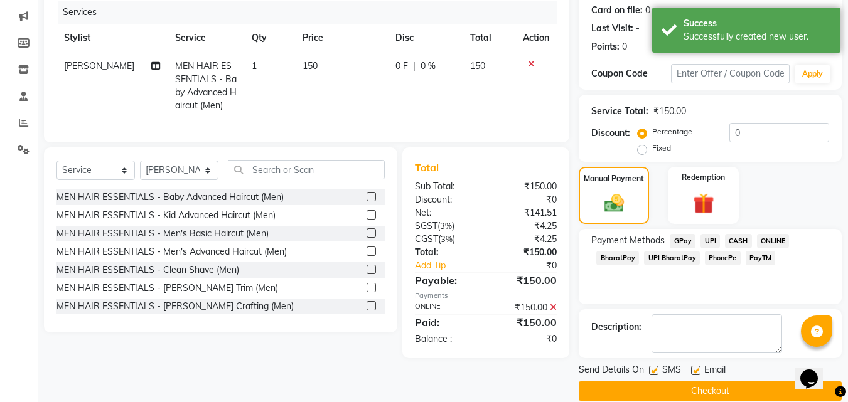
scroll to position [173, 0]
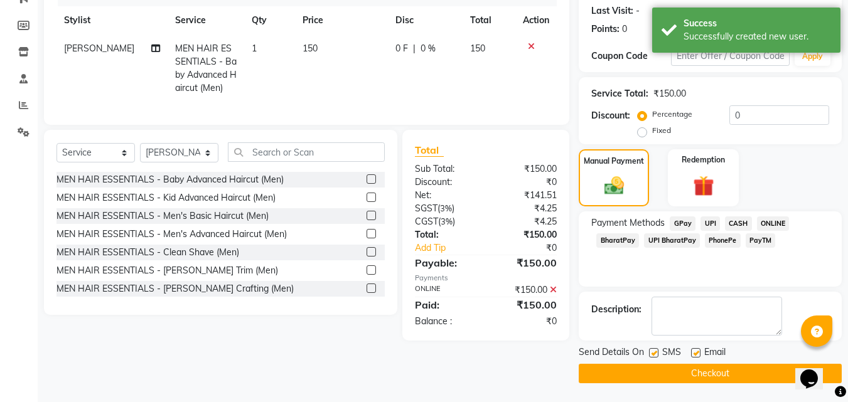
click at [738, 374] on button "Checkout" at bounding box center [709, 373] width 263 height 19
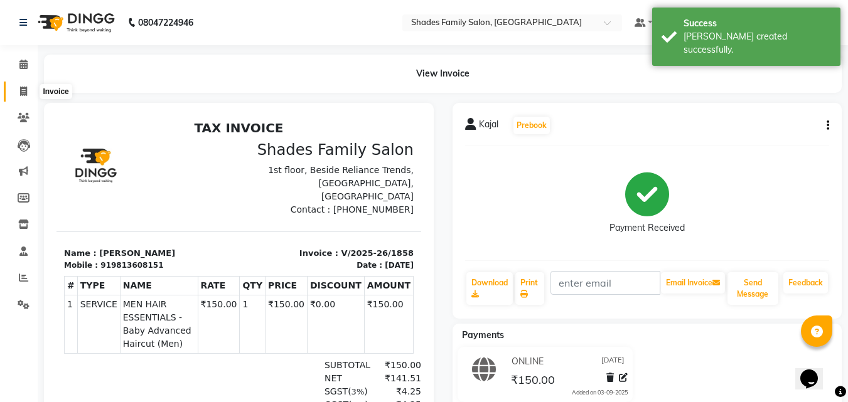
click at [23, 91] on icon at bounding box center [23, 91] width 7 height 9
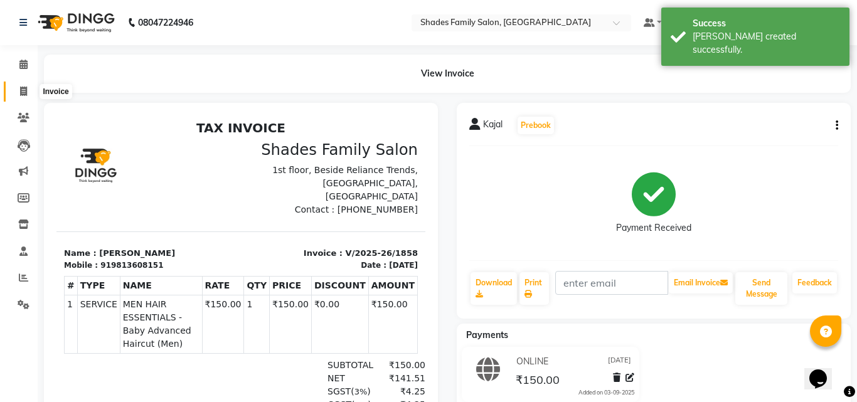
select select "service"
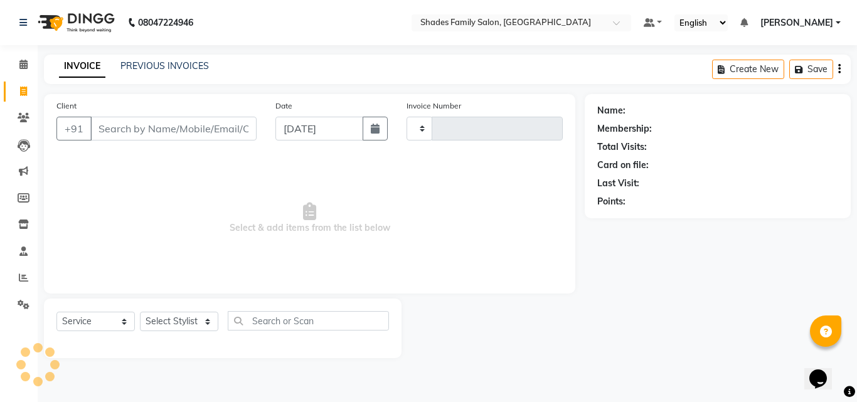
type input "1859"
select select "7447"
click at [164, 65] on link "PREVIOUS INVOICES" at bounding box center [164, 65] width 88 height 11
select select "7447"
select select "service"
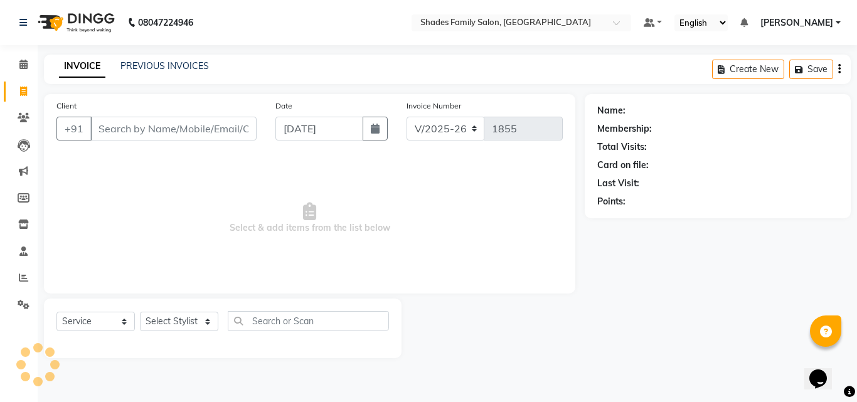
drag, startPoint x: 0, startPoint y: 0, endPoint x: 214, endPoint y: 179, distance: 278.8
click at [214, 179] on span "Select & add items from the list below" at bounding box center [309, 218] width 506 height 125
click at [179, 322] on select "Select Stylist [PERSON_NAME] [PERSON_NAME] [PERSON_NAME]" at bounding box center [179, 321] width 78 height 19
select select "90743"
click at [140, 312] on select "Select Stylist [PERSON_NAME] [PERSON_NAME] [PERSON_NAME]" at bounding box center [179, 321] width 78 height 19
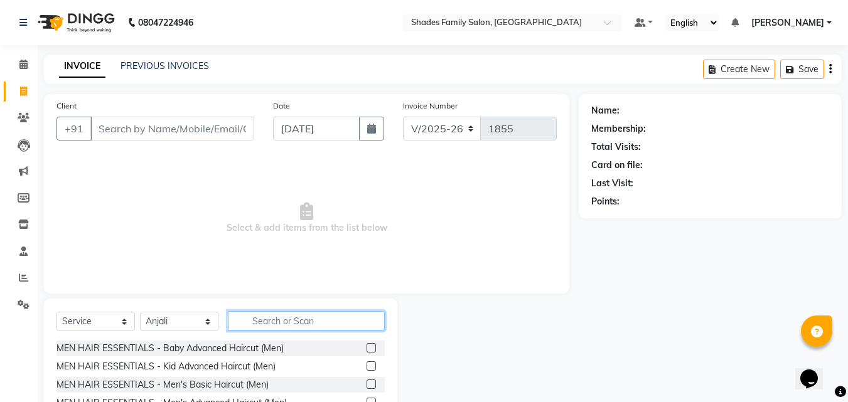
click at [284, 322] on input "text" at bounding box center [306, 320] width 157 height 19
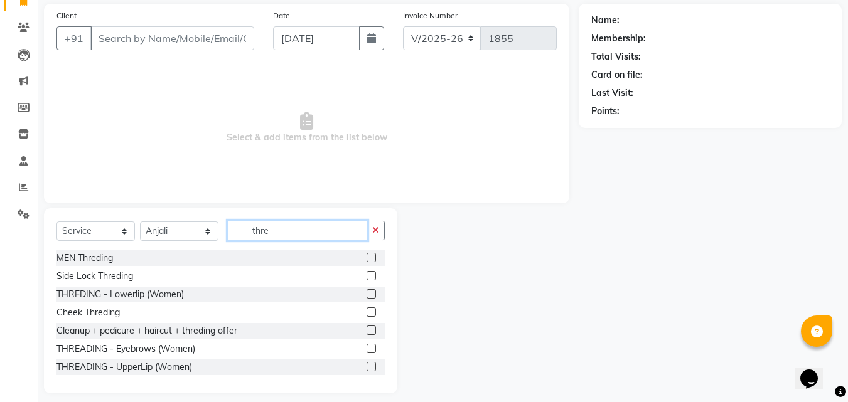
scroll to position [100, 0]
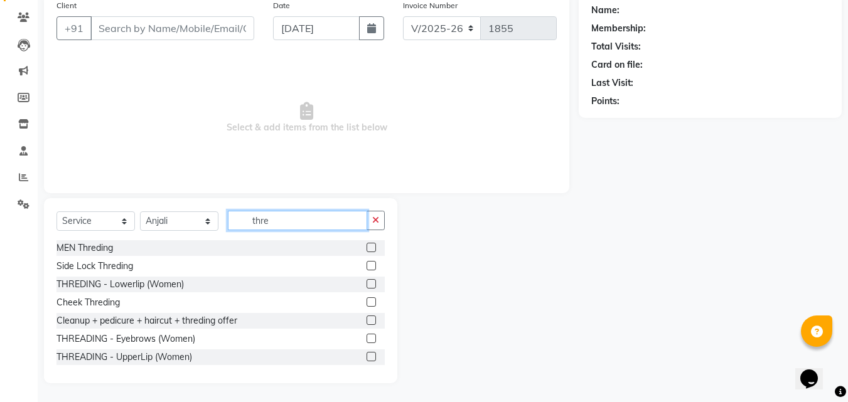
type input "thre"
click at [288, 218] on input "thre" at bounding box center [297, 220] width 139 height 19
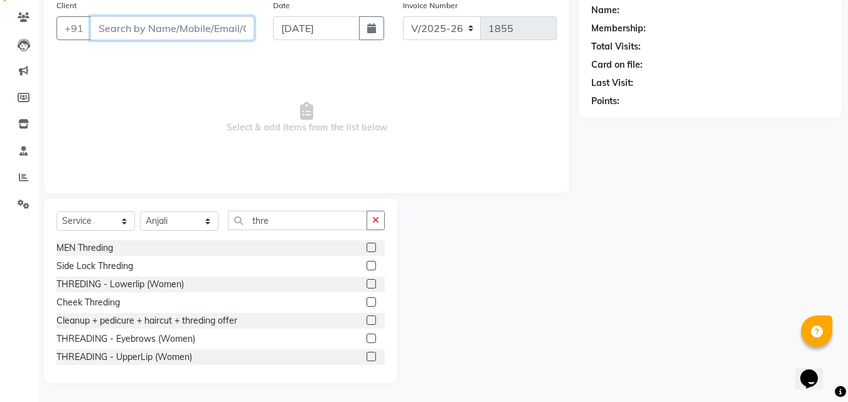
click at [197, 30] on input "Client" at bounding box center [172, 28] width 164 height 24
click at [366, 336] on label at bounding box center [370, 338] width 9 height 9
click at [366, 336] on input "checkbox" at bounding box center [370, 339] width 8 height 8
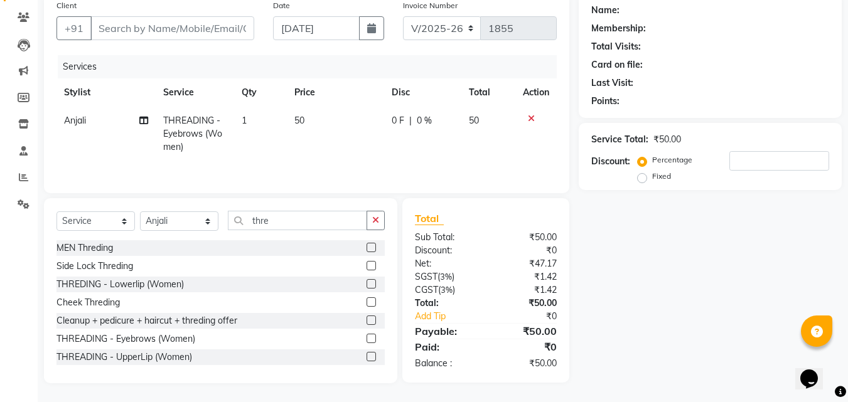
checkbox input "false"
drag, startPoint x: 361, startPoint y: 354, endPoint x: 320, endPoint y: 316, distance: 56.4
click at [366, 356] on label at bounding box center [370, 356] width 9 height 9
click at [366, 356] on input "checkbox" at bounding box center [370, 357] width 8 height 8
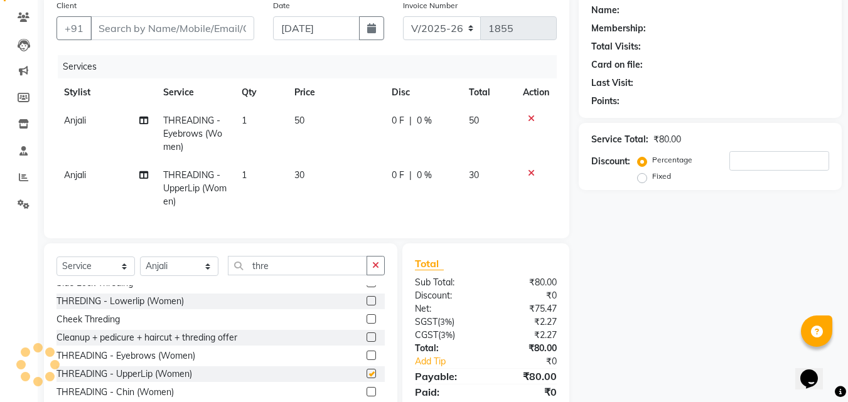
checkbox input "false"
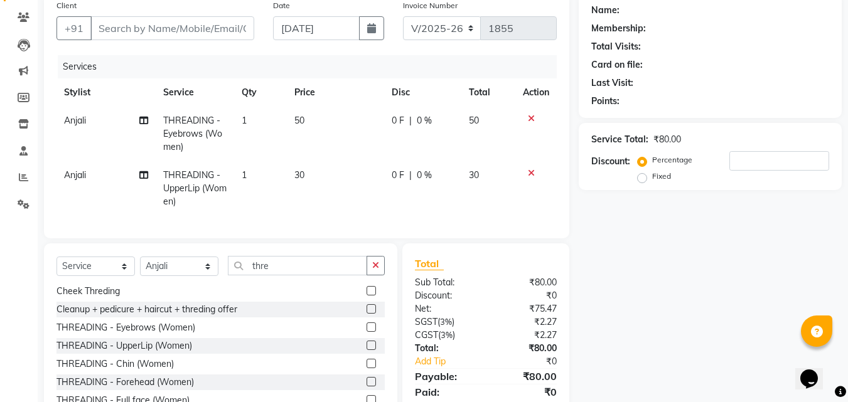
click at [366, 386] on label at bounding box center [370, 381] width 9 height 9
click at [366, 386] on input "checkbox" at bounding box center [370, 382] width 8 height 8
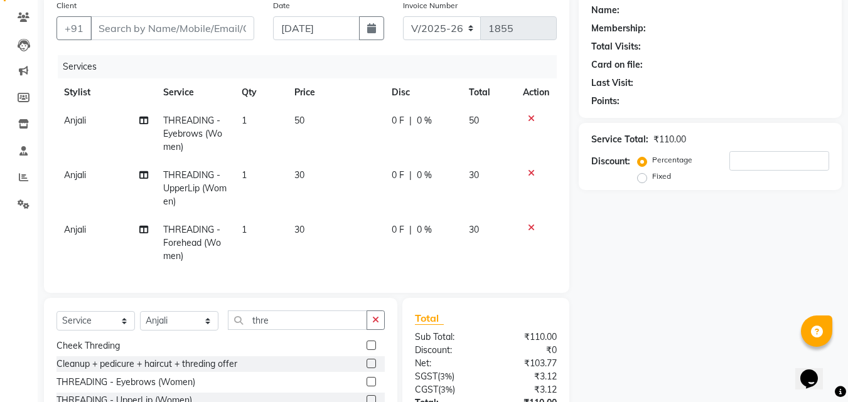
checkbox input "false"
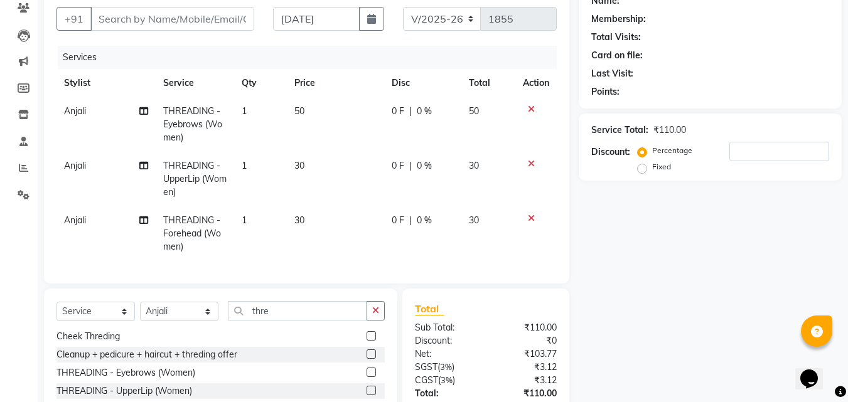
scroll to position [210, 0]
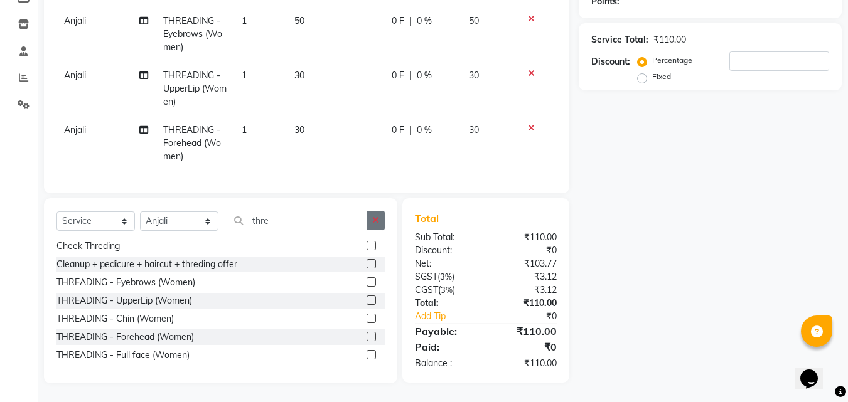
click at [374, 225] on button "button" at bounding box center [375, 220] width 18 height 19
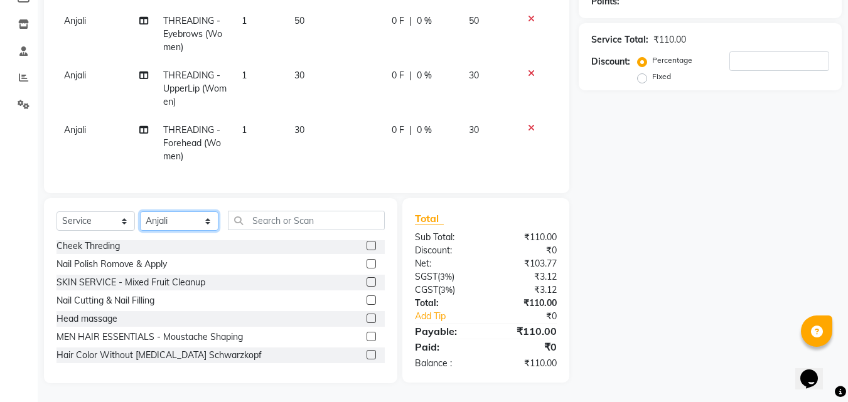
click at [210, 220] on select "Select Stylist [PERSON_NAME] [PERSON_NAME] [PERSON_NAME]" at bounding box center [179, 220] width 78 height 19
select select "83622"
click at [140, 211] on select "Select Stylist [PERSON_NAME] [PERSON_NAME] [PERSON_NAME]" at bounding box center [179, 220] width 78 height 19
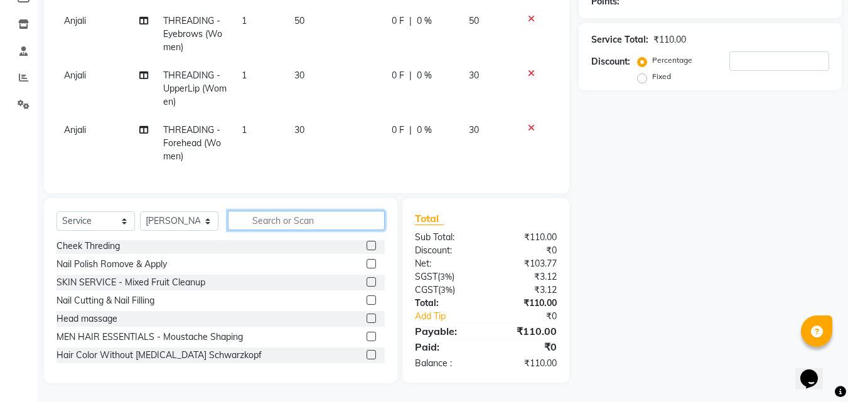
click at [284, 224] on input "text" at bounding box center [306, 220] width 157 height 19
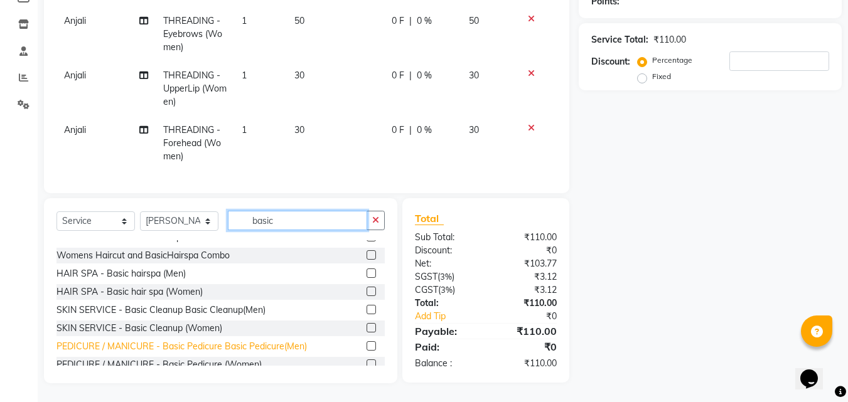
scroll to position [56, 0]
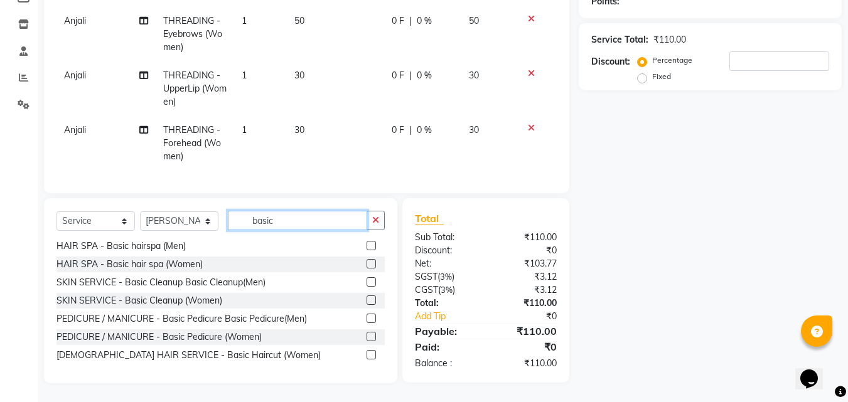
type input "basic"
click at [366, 262] on label at bounding box center [370, 263] width 9 height 9
click at [366, 262] on input "checkbox" at bounding box center [370, 264] width 8 height 8
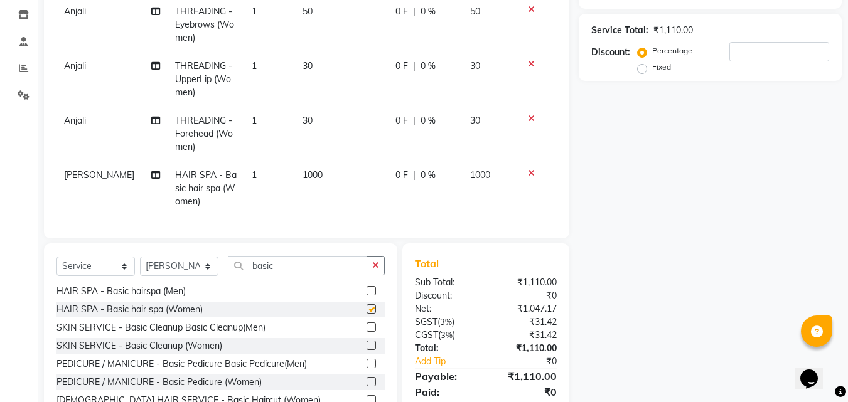
checkbox input "false"
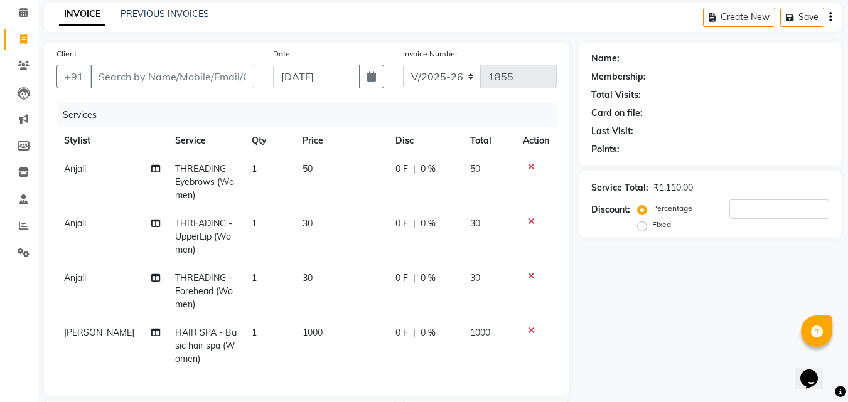
scroll to position [21, 0]
